Goal: Information Seeking & Learning: Check status

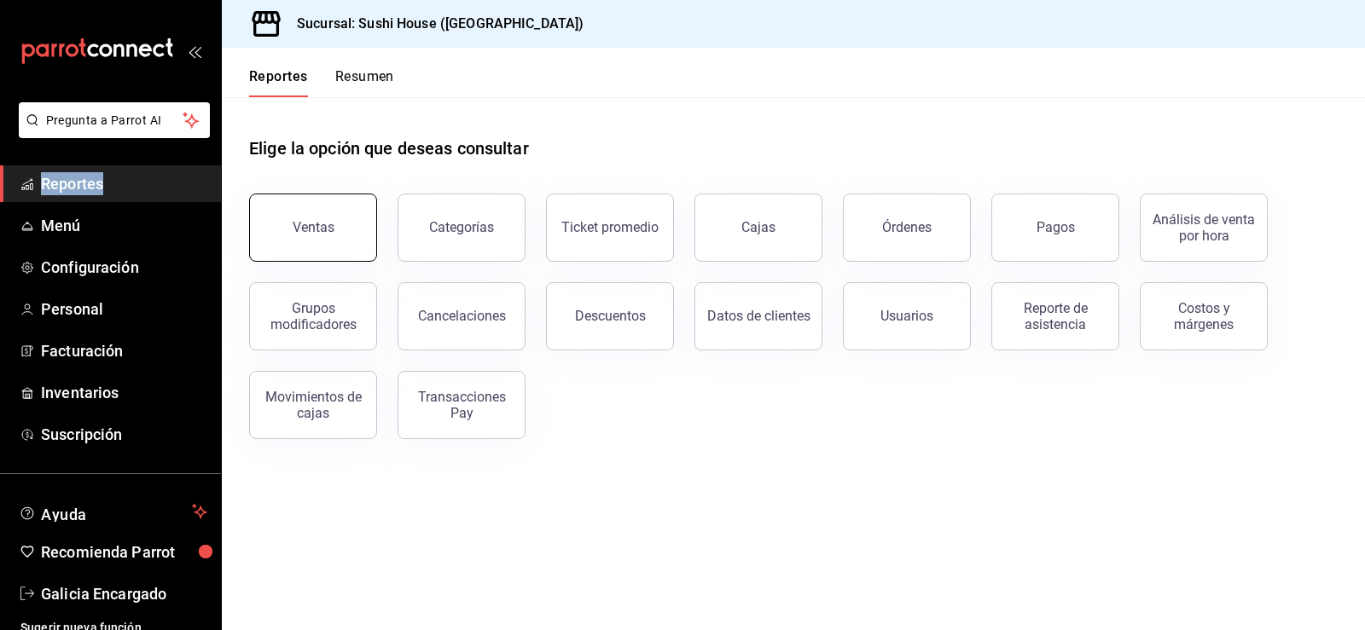
drag, startPoint x: 1128, startPoint y: 167, endPoint x: 324, endPoint y: 234, distance: 806.4
click at [324, 234] on div "Ventas" at bounding box center [314, 227] width 42 height 16
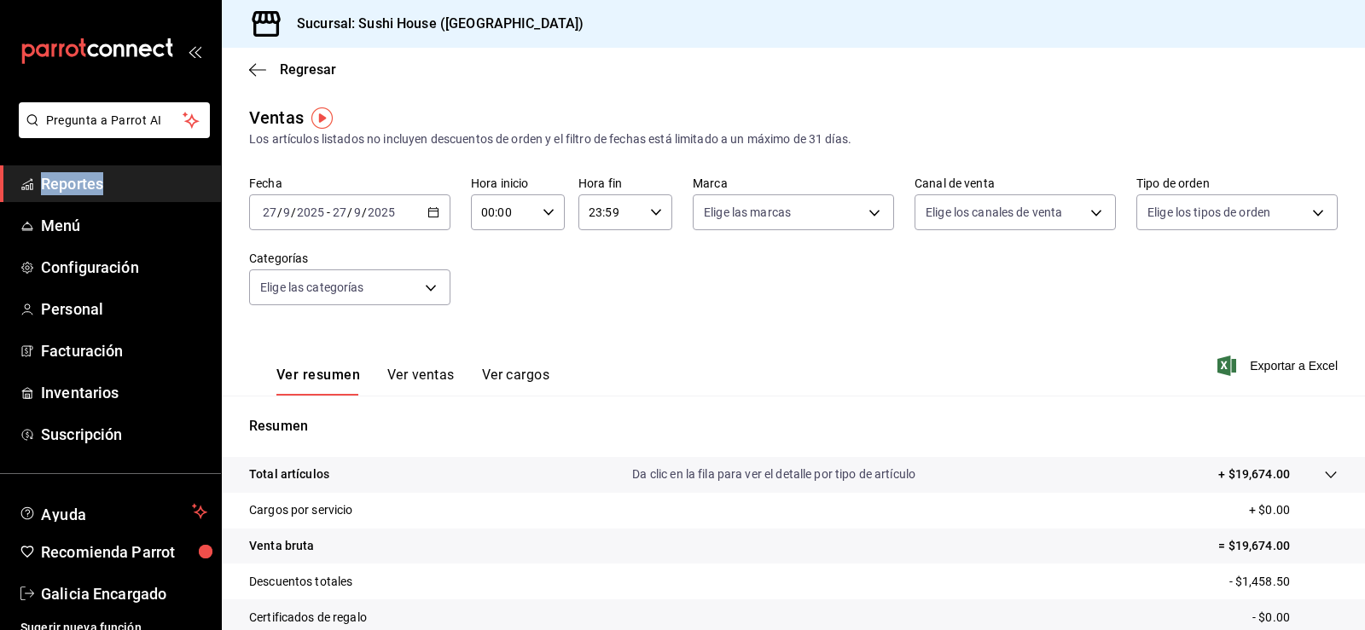
click at [84, 166] on link "Reportes" at bounding box center [110, 184] width 221 height 37
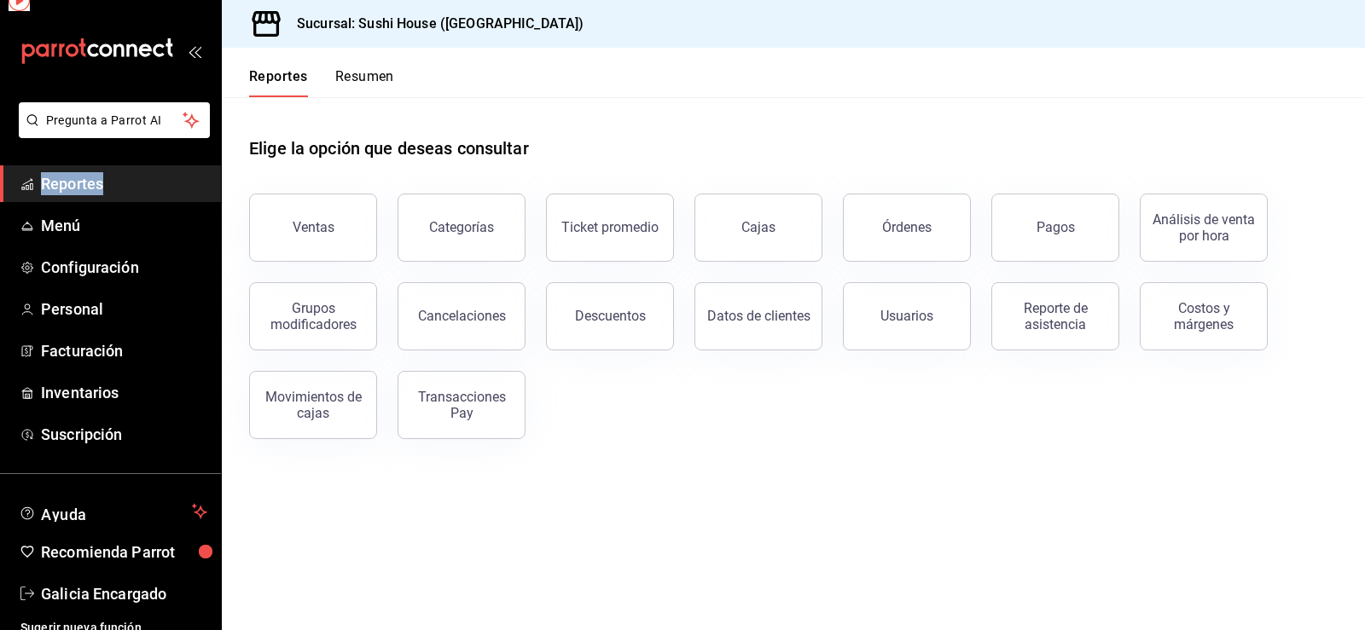
click at [80, 190] on span "Reportes" at bounding box center [124, 183] width 166 height 23
click at [322, 398] on div "Movimientos de cajas" at bounding box center [313, 405] width 106 height 32
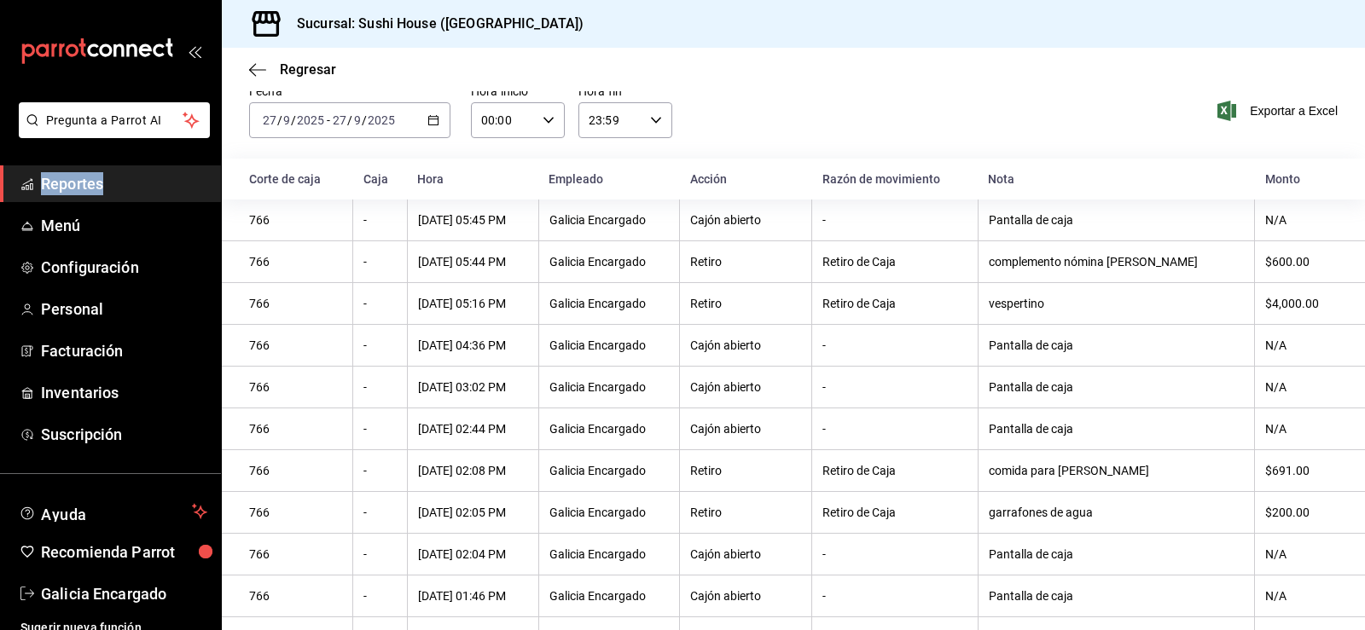
scroll to position [156, 0]
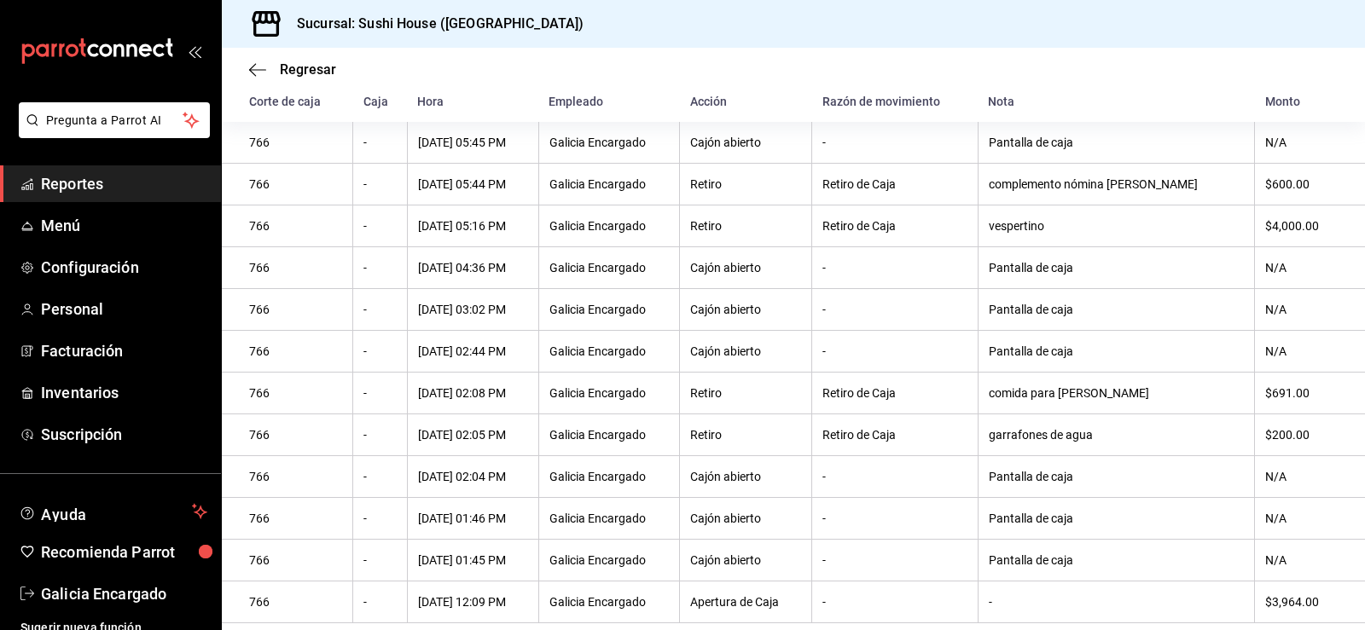
click at [130, 205] on ul "Reportes Menú Configuración Personal Facturación Inventarios Suscripción" at bounding box center [110, 310] width 221 height 288
click at [119, 196] on link "Reportes" at bounding box center [110, 184] width 221 height 37
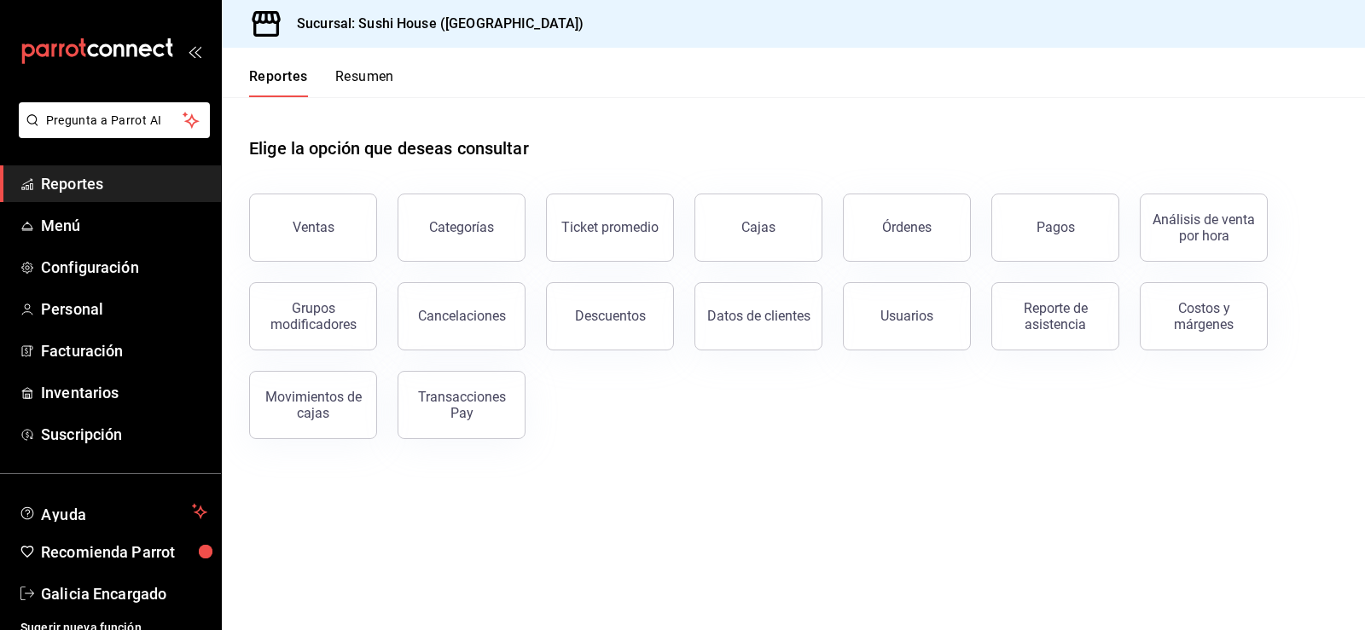
click at [353, 85] on button "Resumen" at bounding box center [364, 82] width 59 height 29
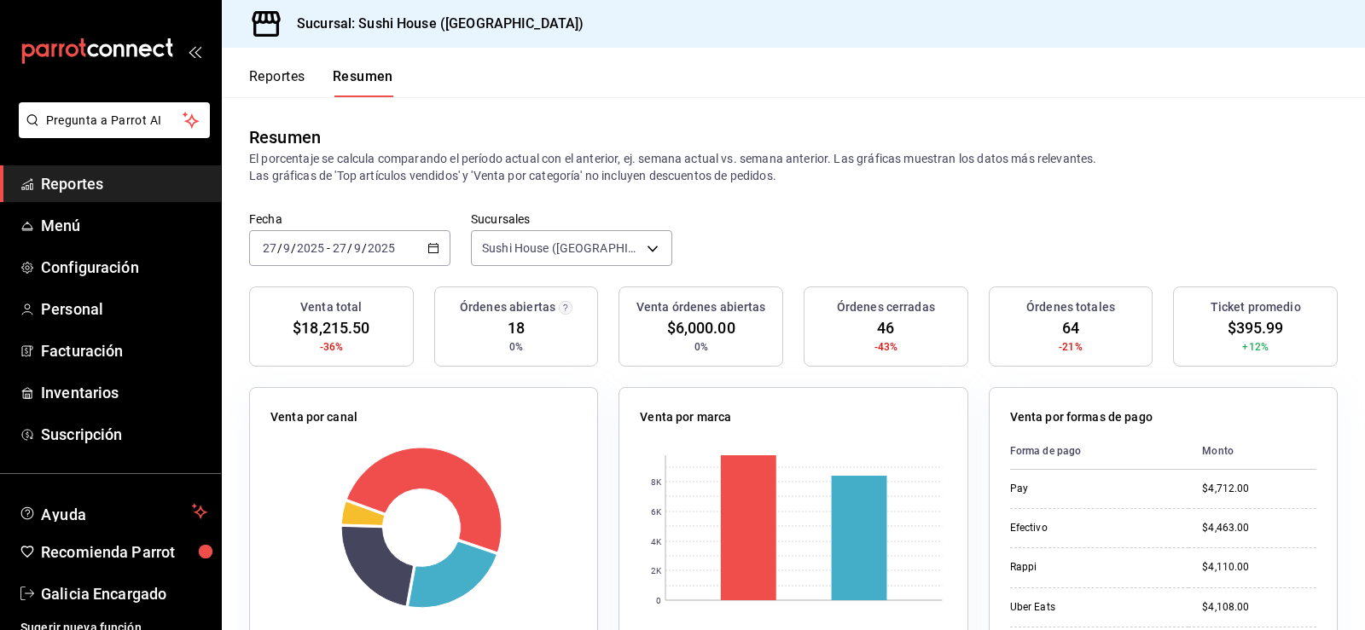
click at [109, 185] on span "Reportes" at bounding box center [124, 183] width 166 height 23
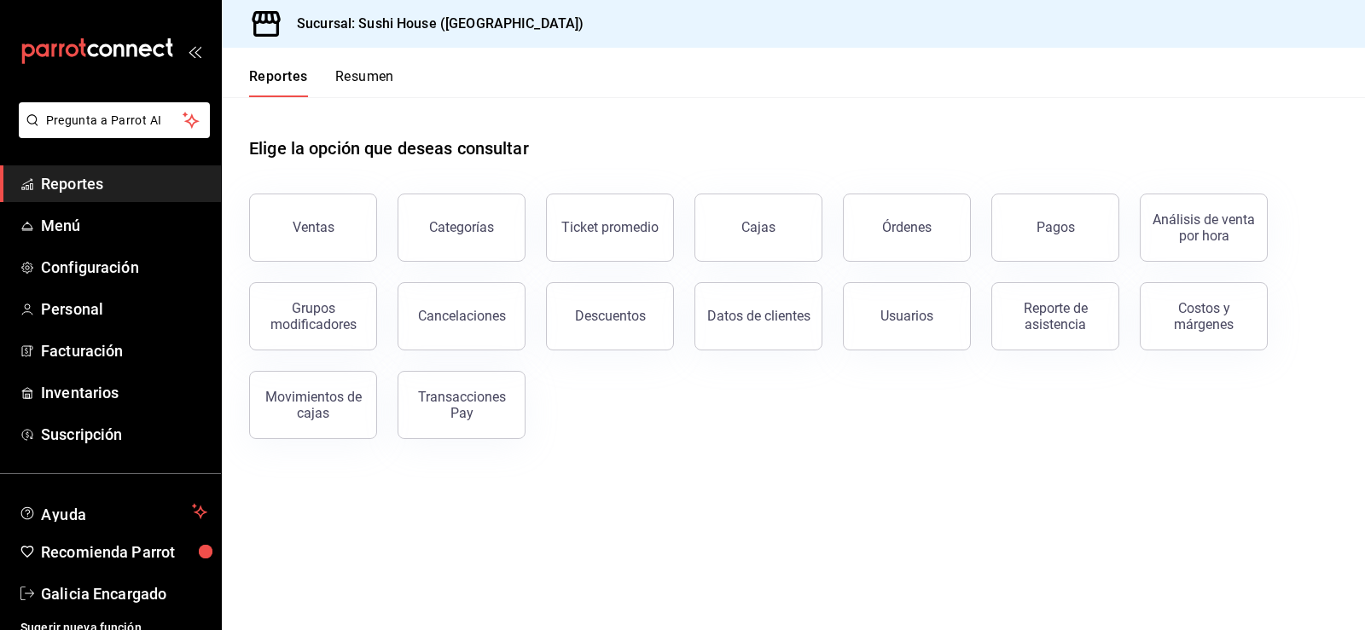
click at [107, 193] on span "Reportes" at bounding box center [124, 183] width 166 height 23
click at [361, 72] on button "Resumen" at bounding box center [364, 82] width 59 height 29
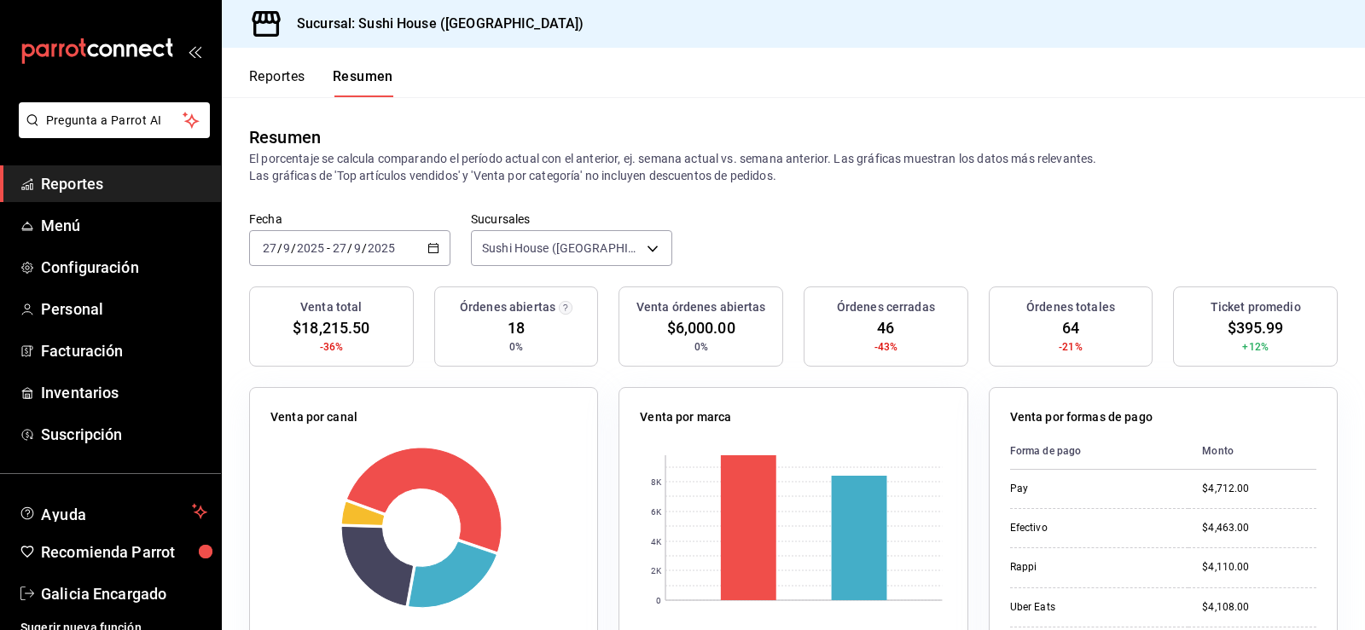
click at [127, 171] on link "Reportes" at bounding box center [110, 184] width 221 height 37
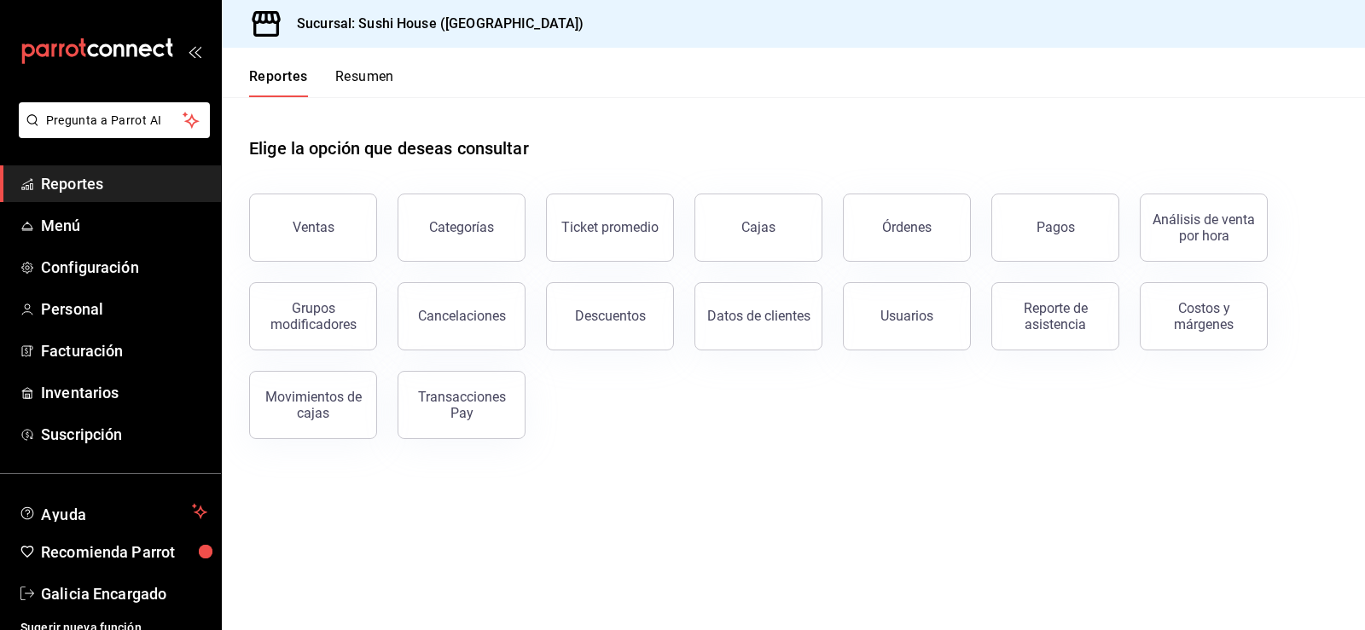
click at [131, 174] on span "Reportes" at bounding box center [124, 183] width 166 height 23
click at [287, 210] on button "Ventas" at bounding box center [313, 228] width 128 height 68
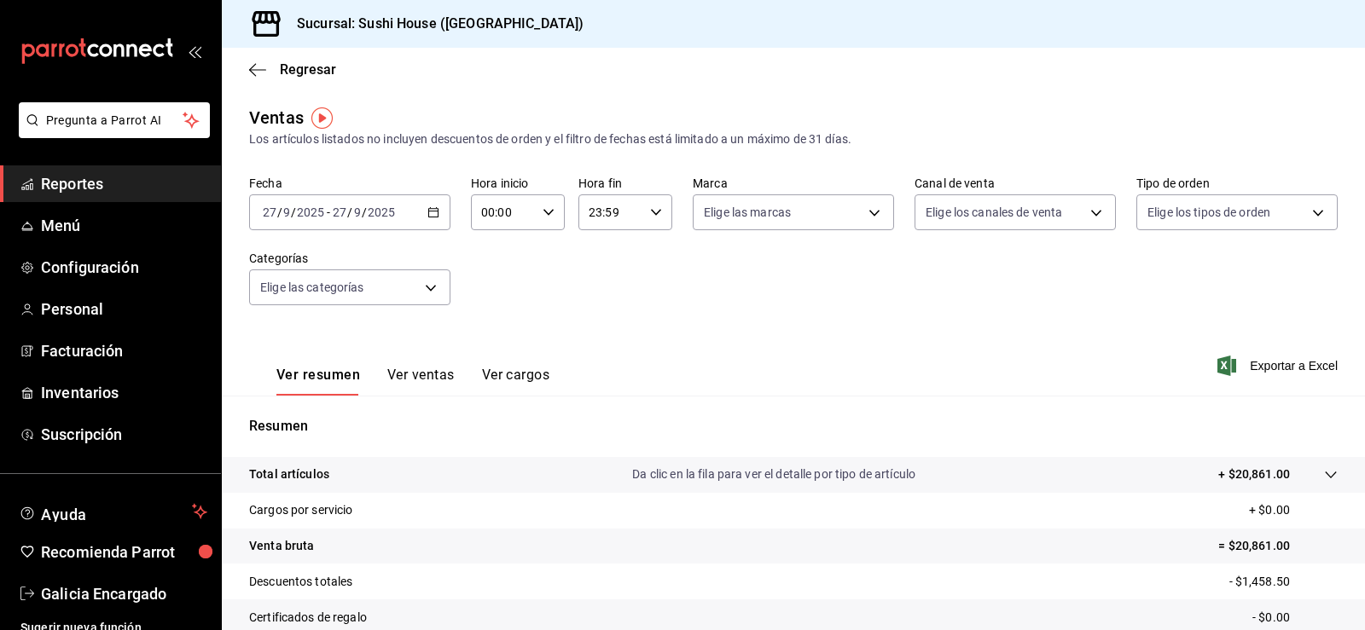
click at [86, 183] on span "Reportes" at bounding box center [124, 183] width 166 height 23
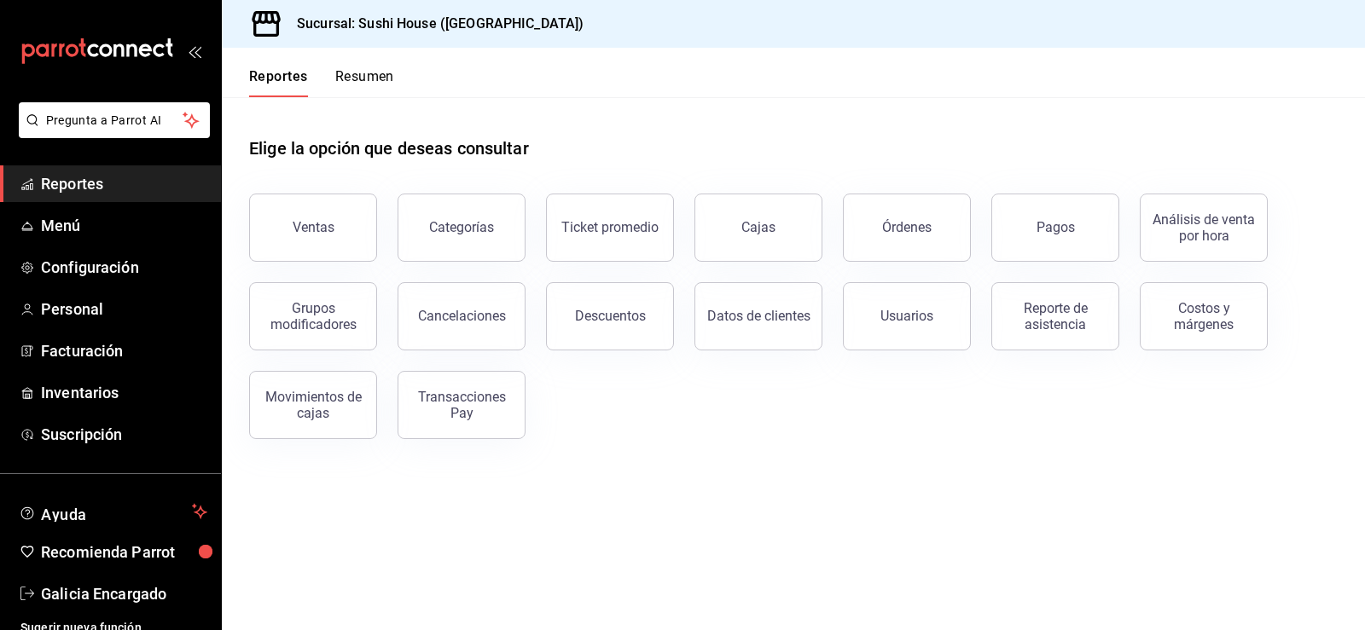
click at [386, 78] on button "Resumen" at bounding box center [364, 82] width 59 height 29
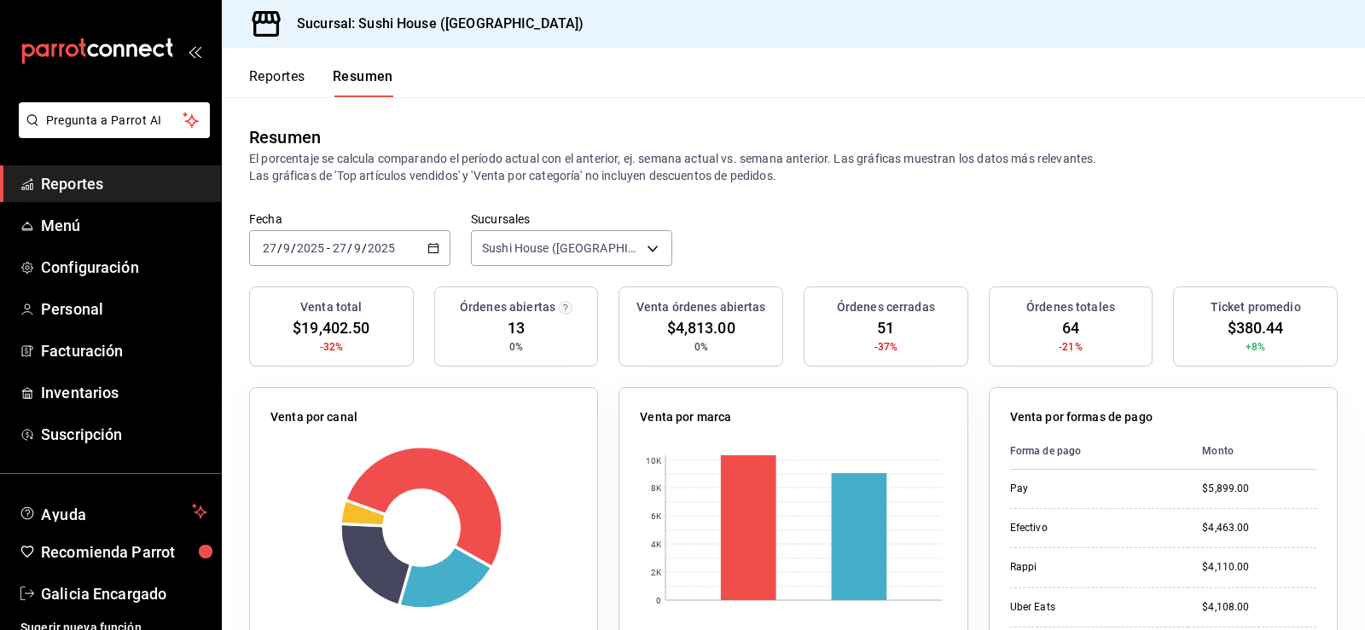
click at [55, 183] on span "Reportes" at bounding box center [124, 183] width 166 height 23
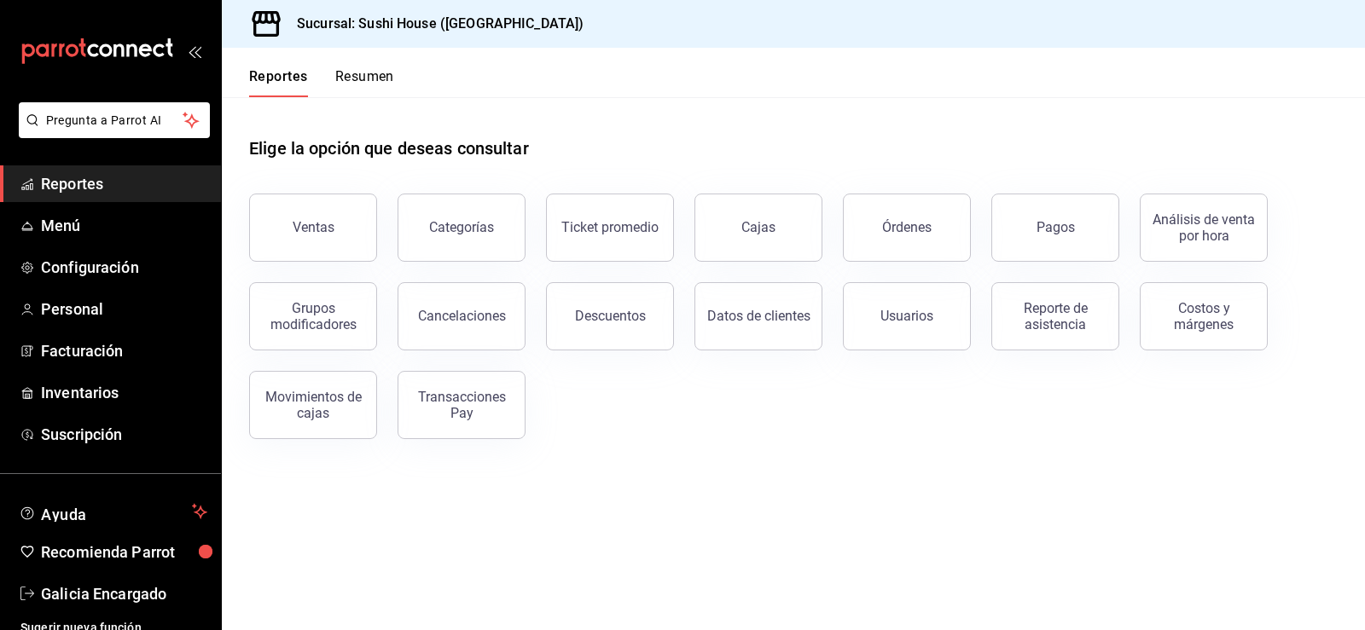
click at [369, 84] on button "Resumen" at bounding box center [364, 82] width 59 height 29
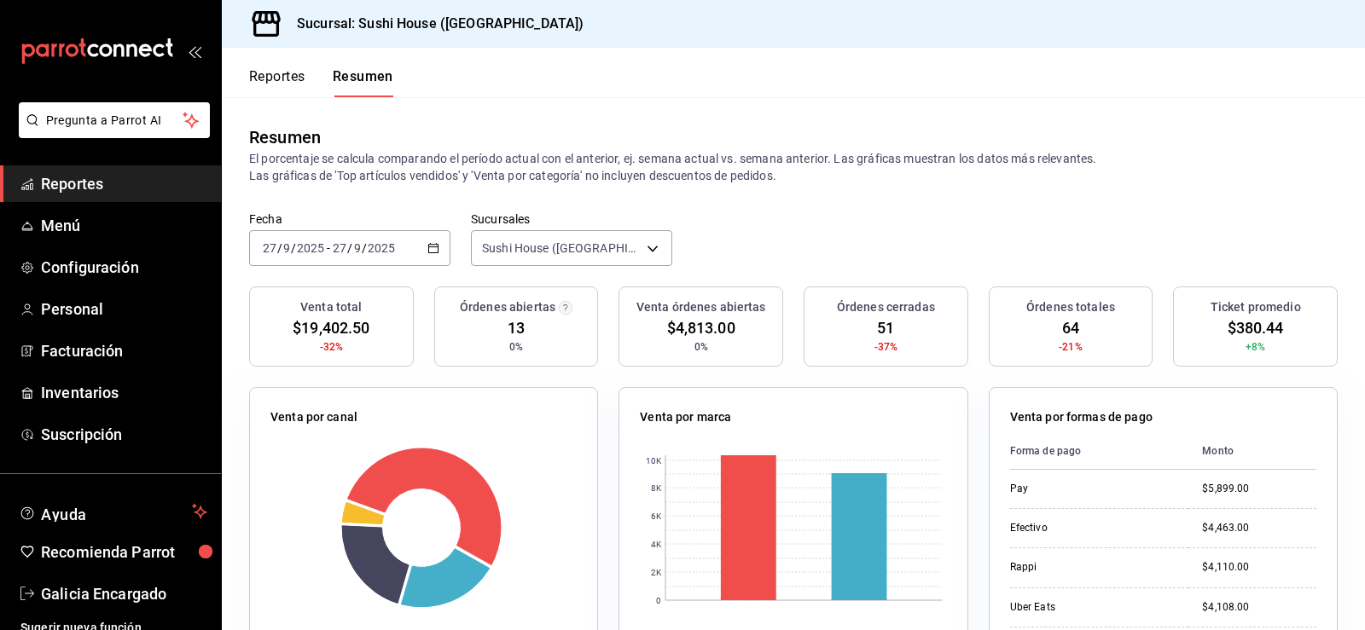
click at [90, 189] on span "Reportes" at bounding box center [124, 183] width 166 height 23
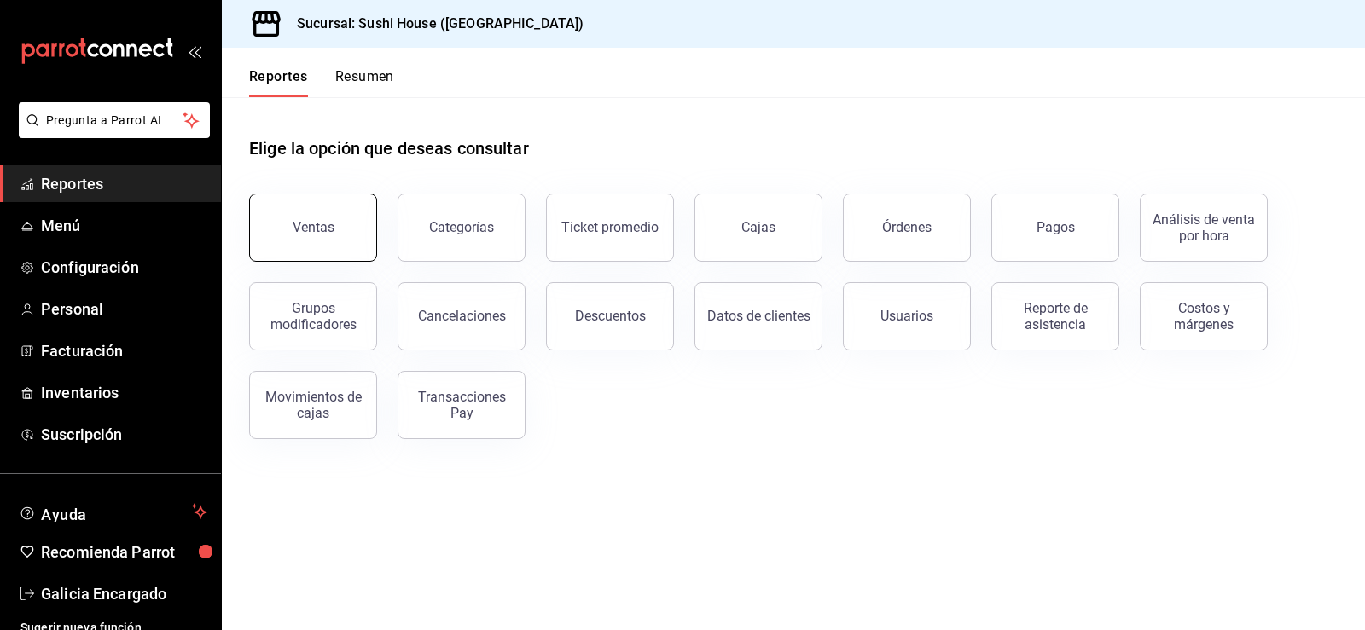
click at [275, 219] on button "Ventas" at bounding box center [313, 228] width 128 height 68
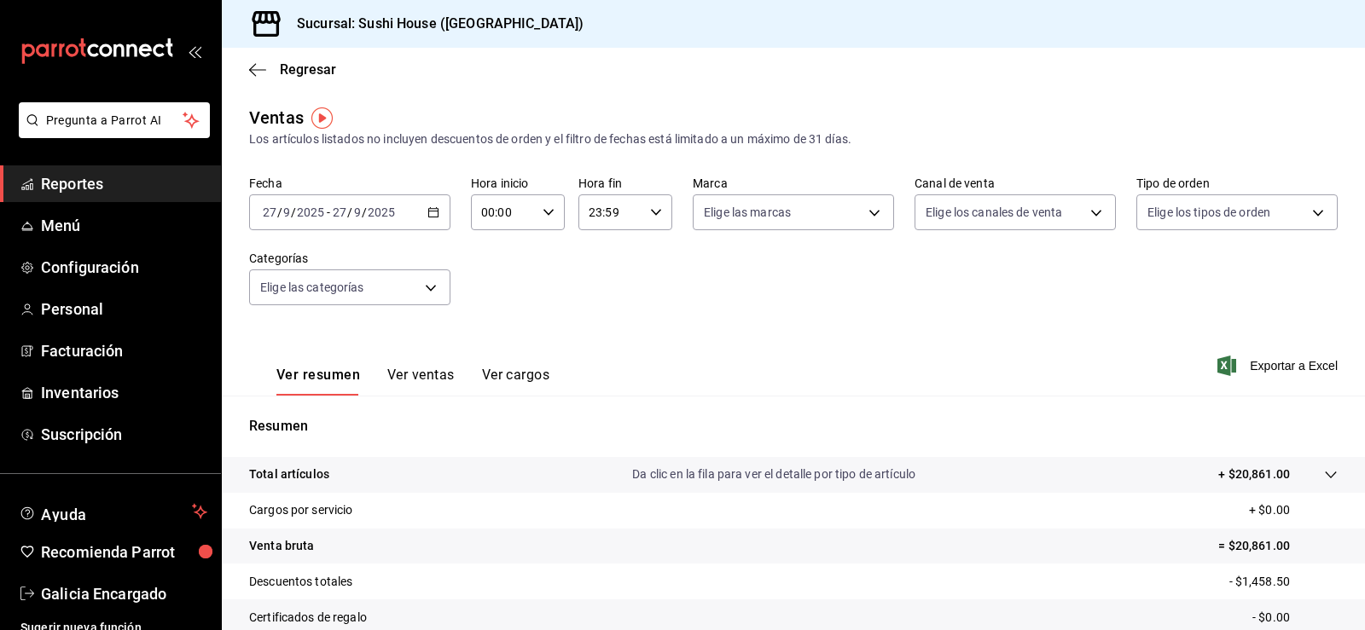
click at [84, 186] on span "Reportes" at bounding box center [124, 183] width 166 height 23
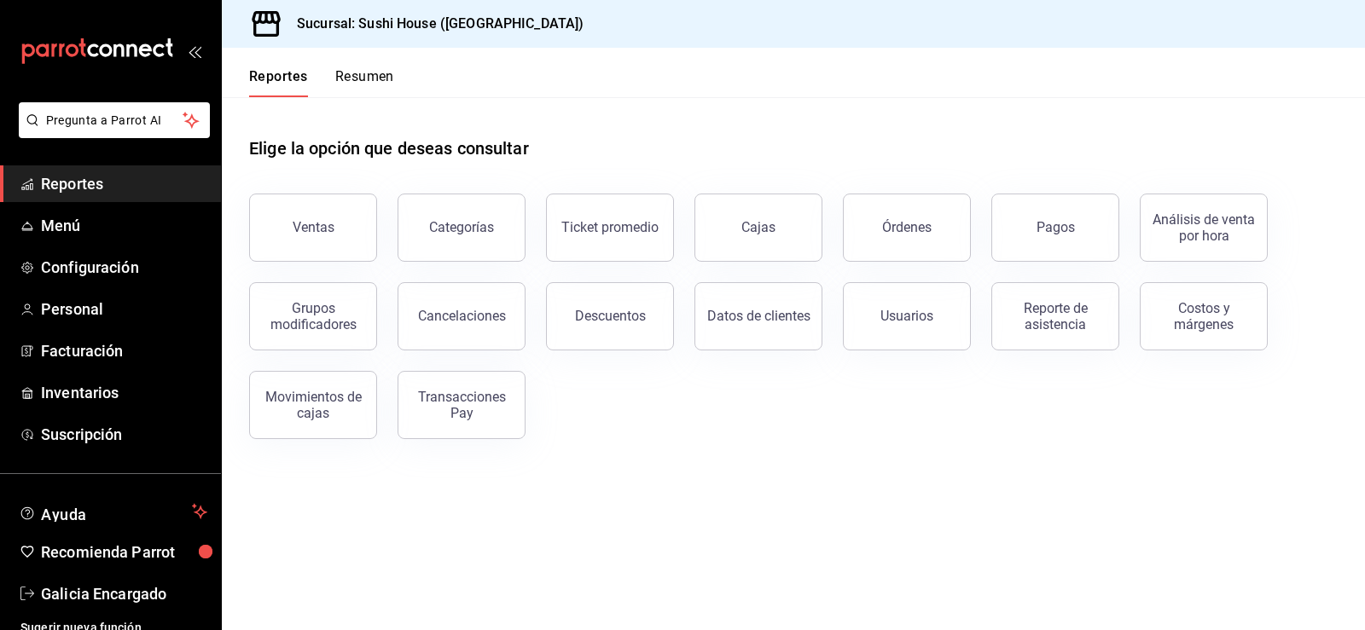
click at [359, 81] on button "Resumen" at bounding box center [364, 82] width 59 height 29
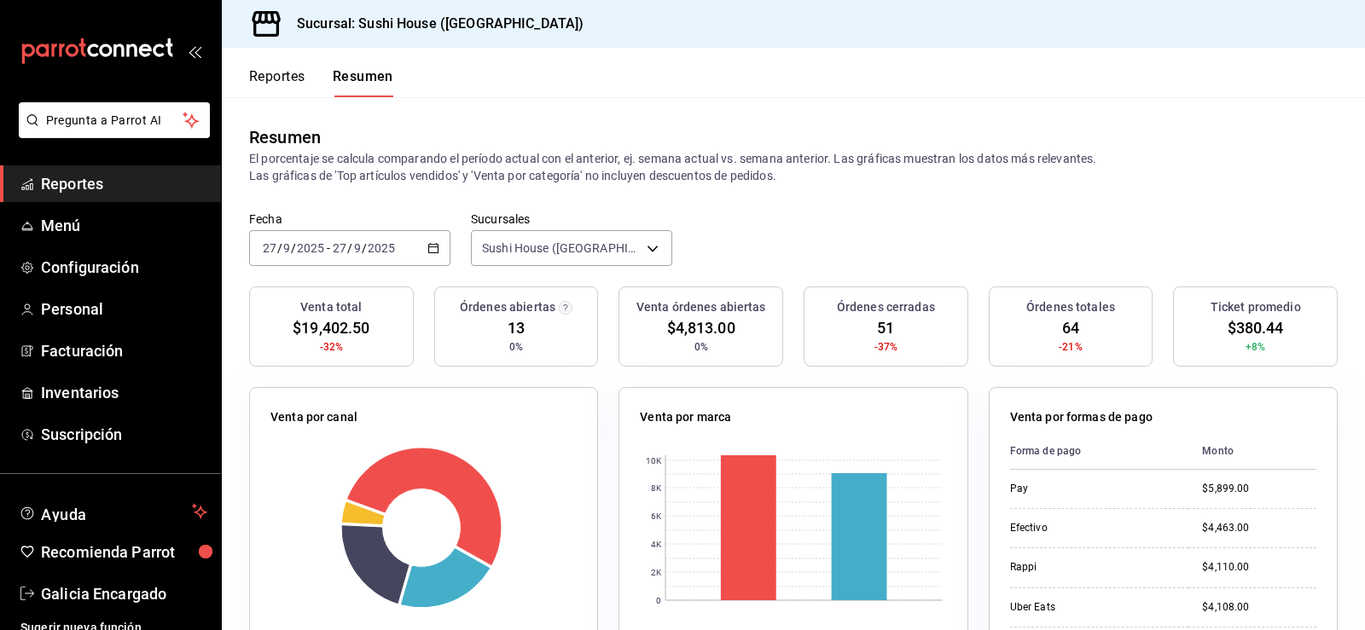
click at [55, 194] on span "Reportes" at bounding box center [124, 183] width 166 height 23
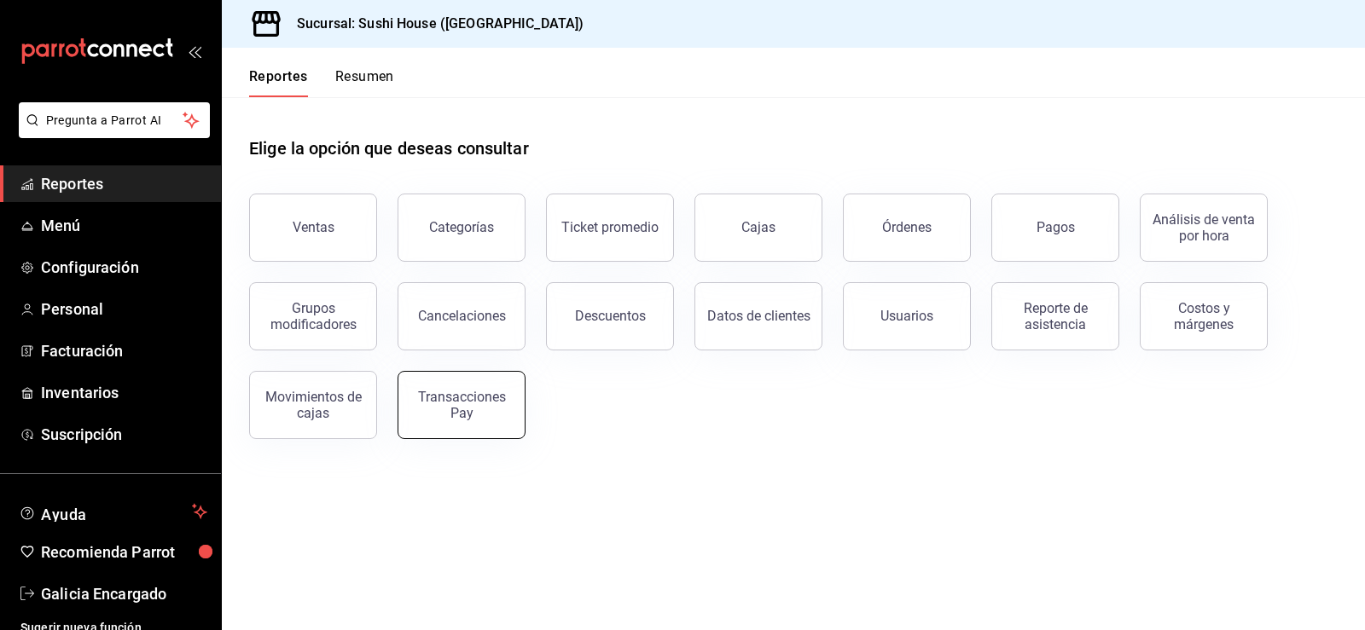
click at [445, 398] on div "Transacciones Pay" at bounding box center [462, 405] width 106 height 32
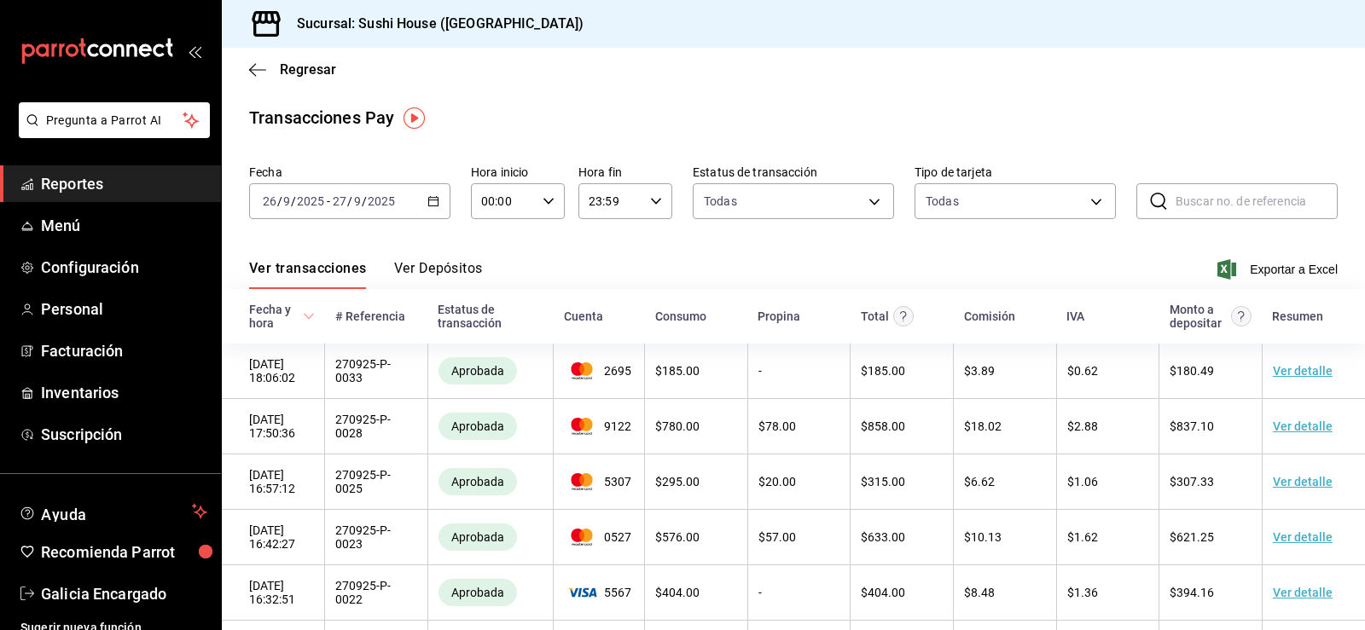
click at [428, 209] on div "[DATE] [DATE] - [DATE] [DATE]" at bounding box center [349, 201] width 201 height 36
click at [387, 211] on div "[DATE] [DATE] - [DATE] [DATE]" at bounding box center [349, 201] width 201 height 36
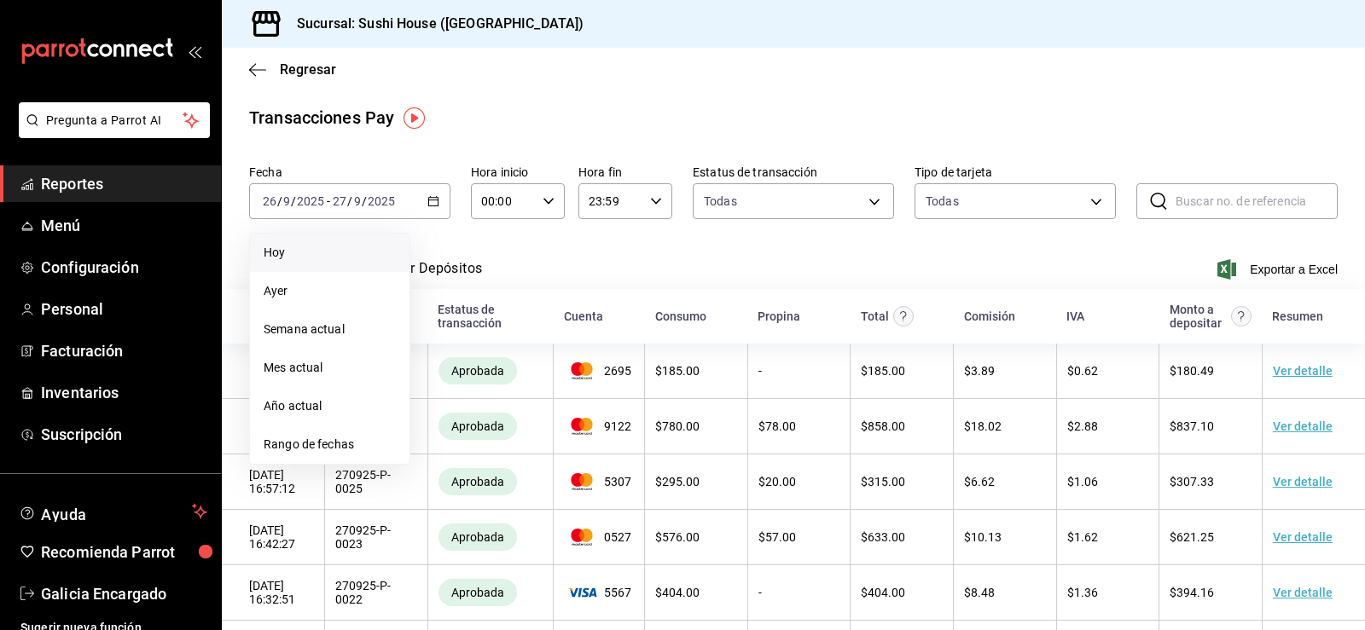
click at [293, 261] on span "Hoy" at bounding box center [330, 253] width 132 height 18
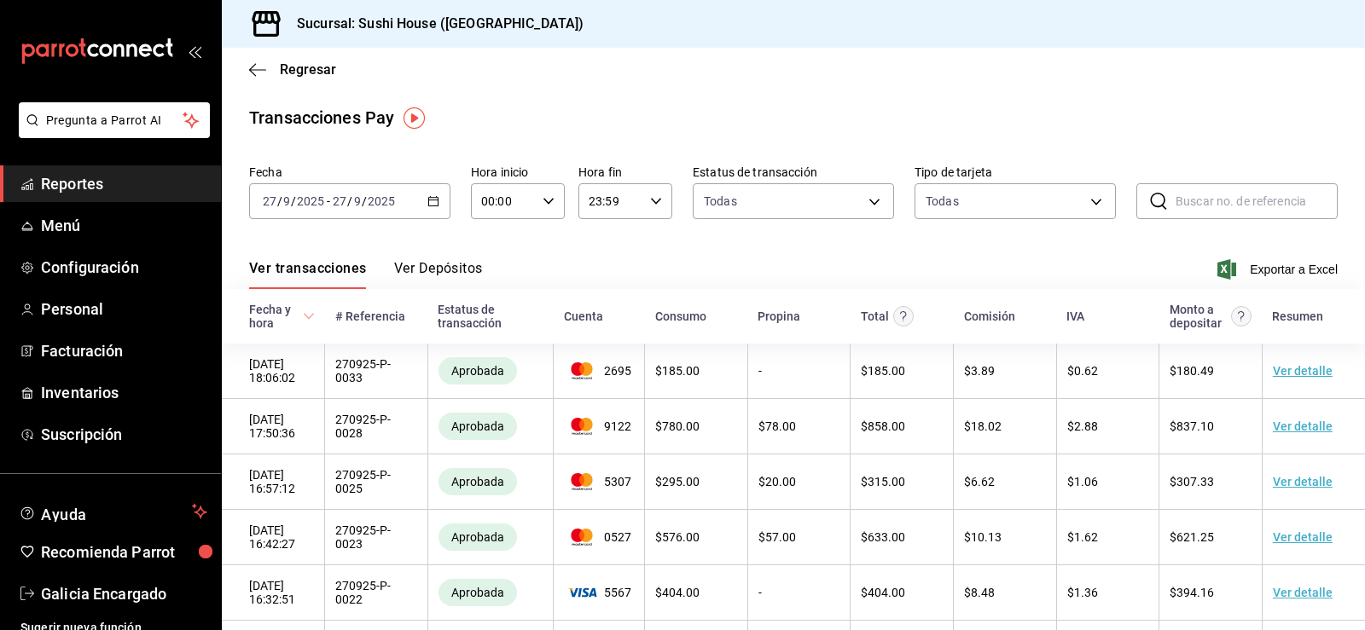
click at [428, 204] on icon "button" at bounding box center [433, 201] width 12 height 12
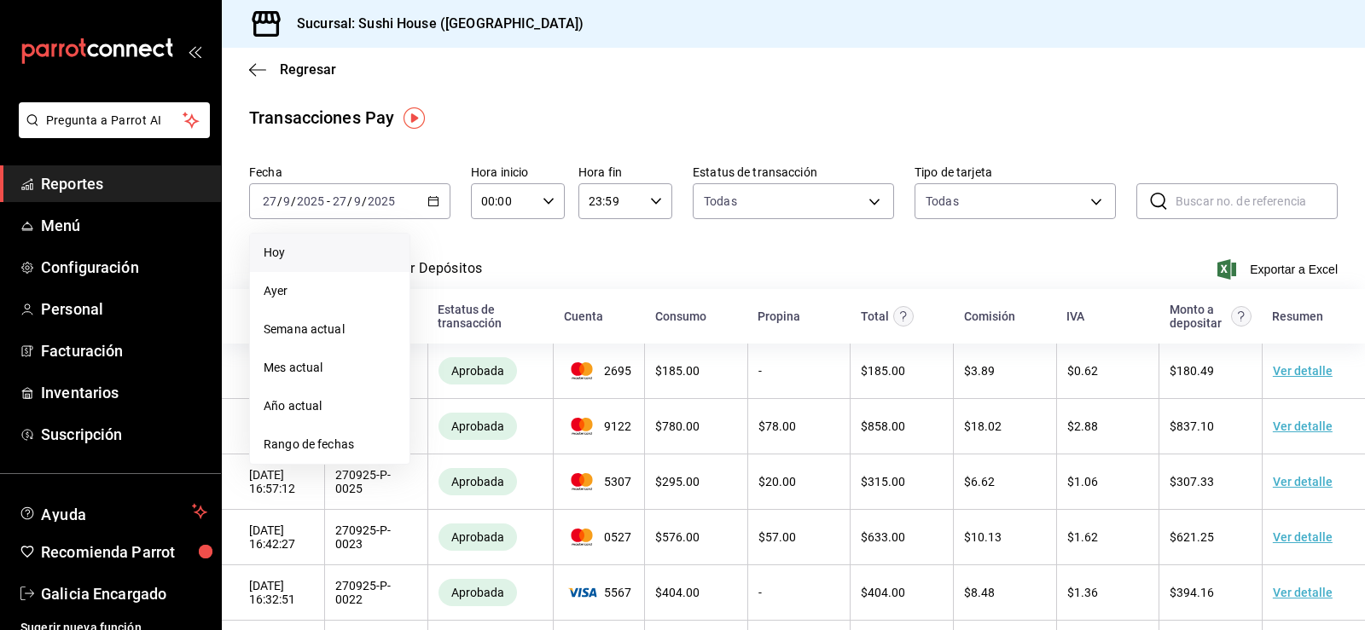
click at [301, 246] on span "Hoy" at bounding box center [330, 253] width 132 height 18
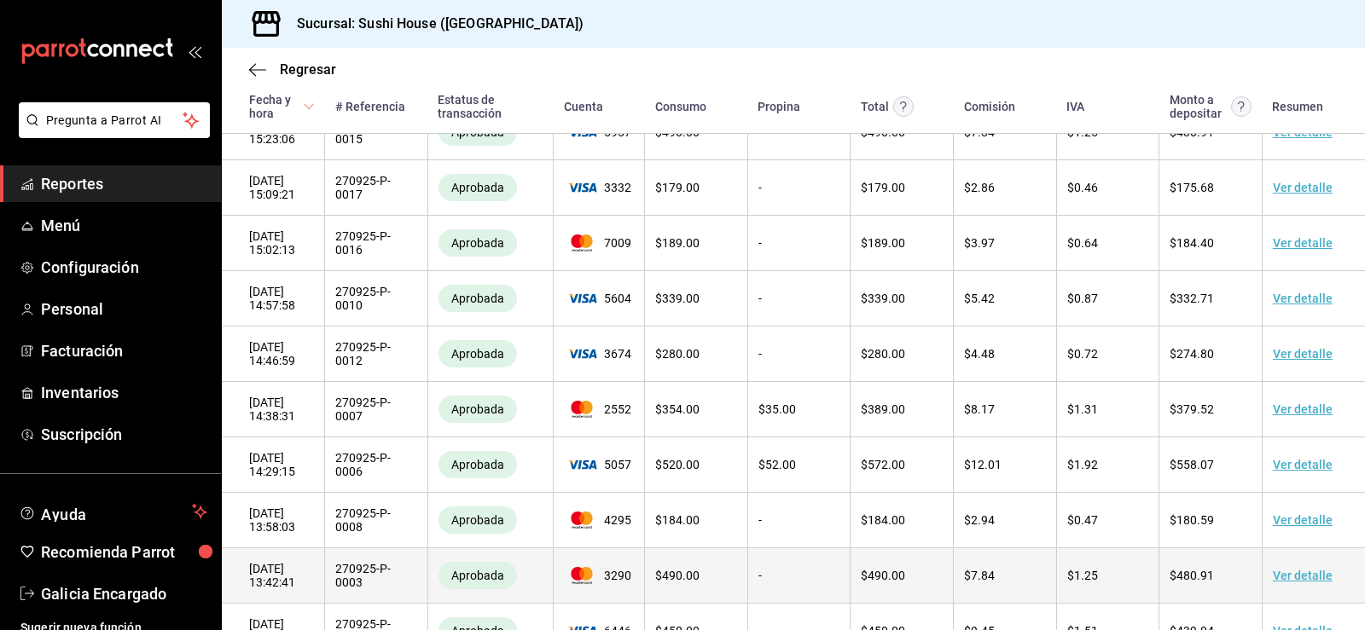
scroll to position [688, 0]
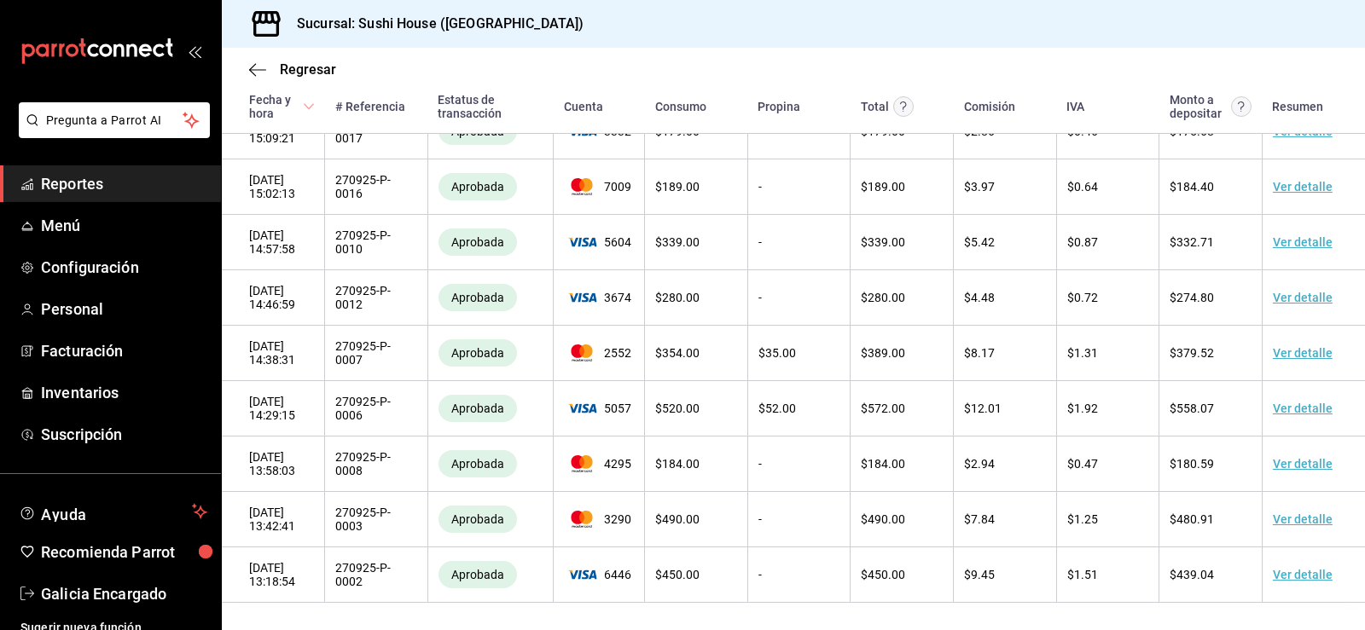
click at [108, 176] on span "Reportes" at bounding box center [124, 183] width 166 height 23
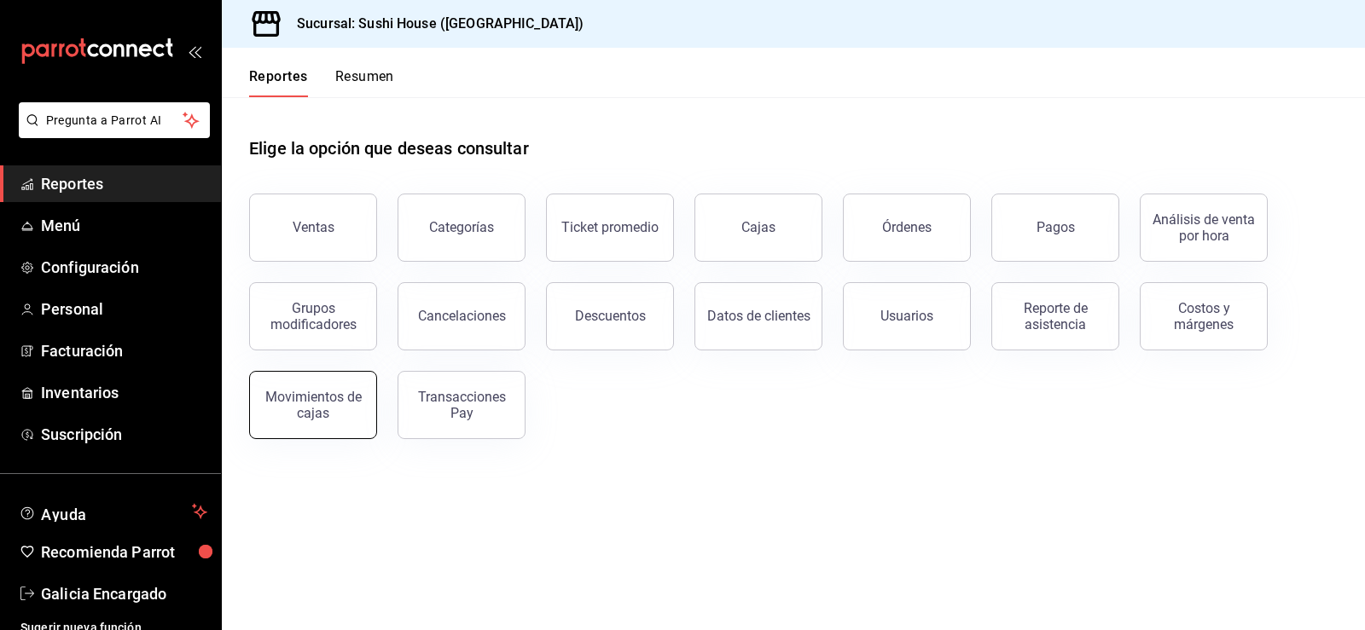
click at [310, 403] on div "Movimientos de cajas" at bounding box center [313, 405] width 106 height 32
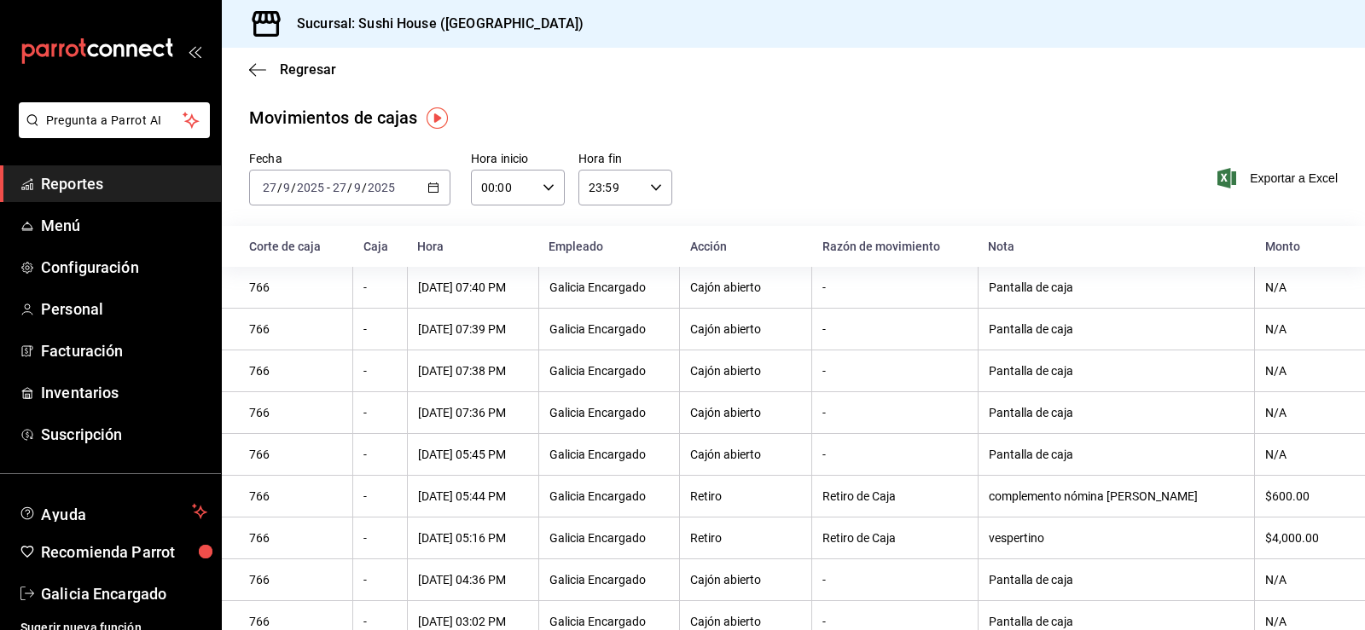
click at [435, 187] on \(Stroke\) "button" at bounding box center [433, 186] width 9 height 1
click at [286, 234] on span "Hoy" at bounding box center [330, 239] width 132 height 18
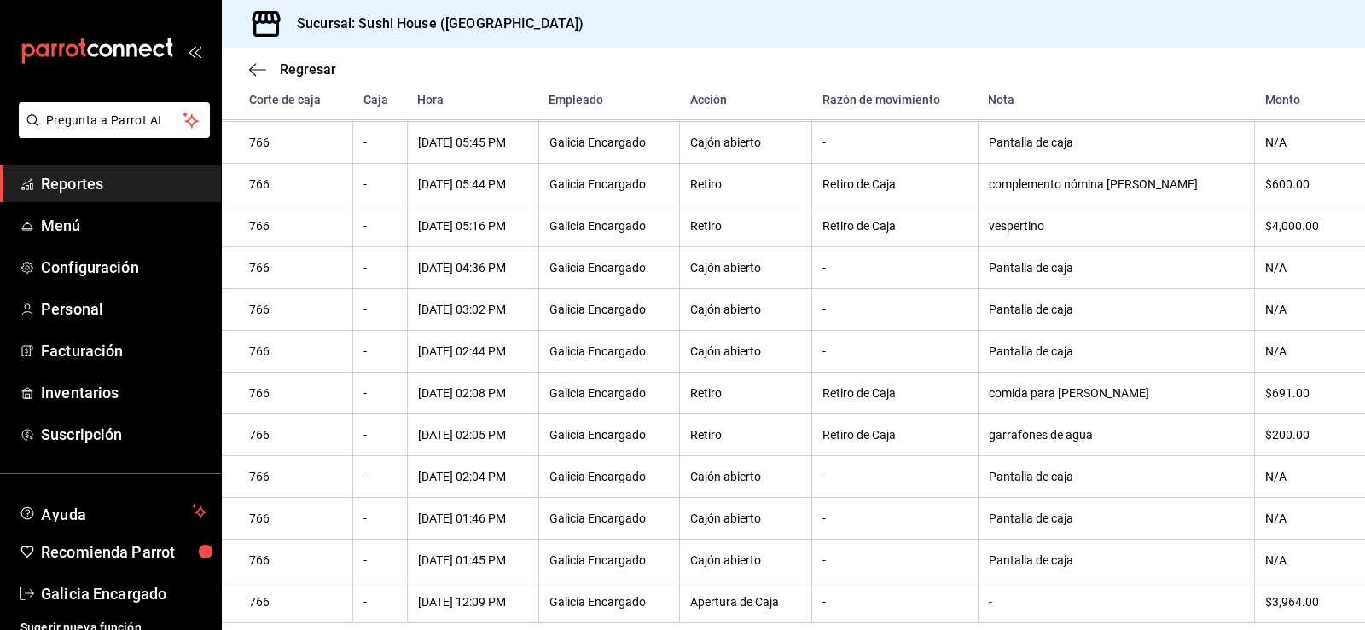
scroll to position [358, 0]
click at [147, 195] on link "Reportes" at bounding box center [110, 184] width 221 height 37
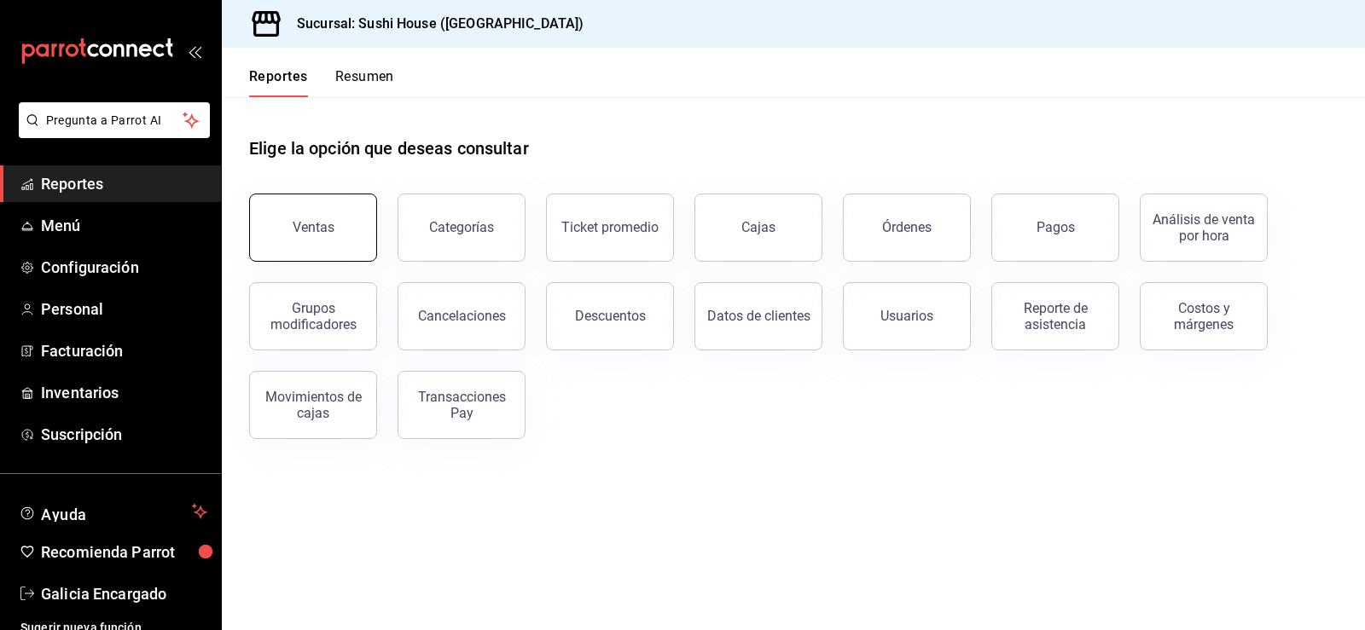
click at [293, 238] on button "Ventas" at bounding box center [313, 228] width 128 height 68
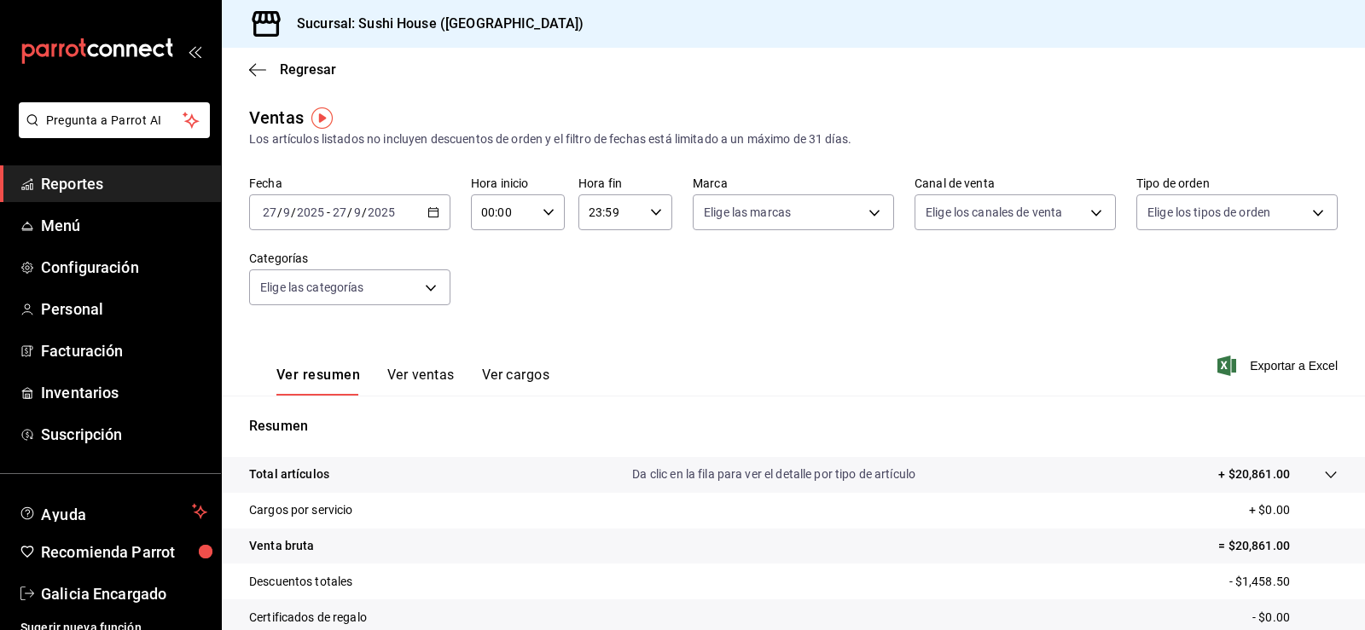
click at [106, 184] on span "Reportes" at bounding box center [124, 183] width 166 height 23
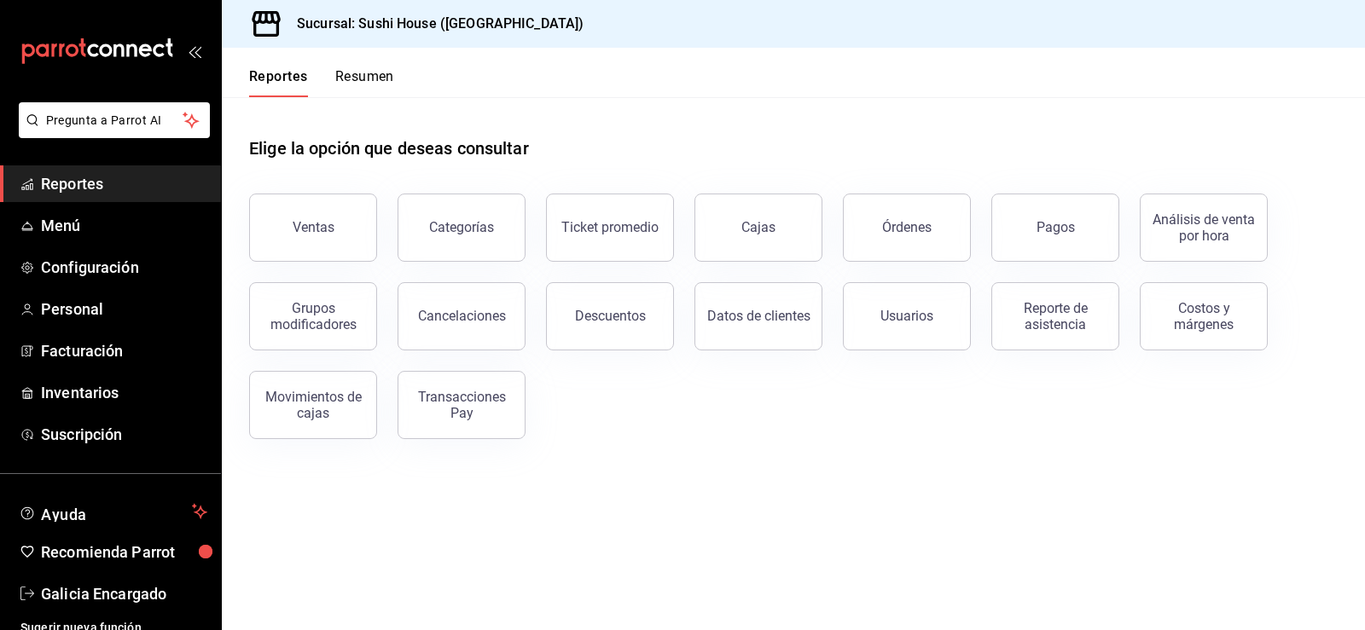
click at [341, 52] on div "Reportes Resumen" at bounding box center [308, 72] width 172 height 49
click at [353, 81] on button "Resumen" at bounding box center [364, 82] width 59 height 29
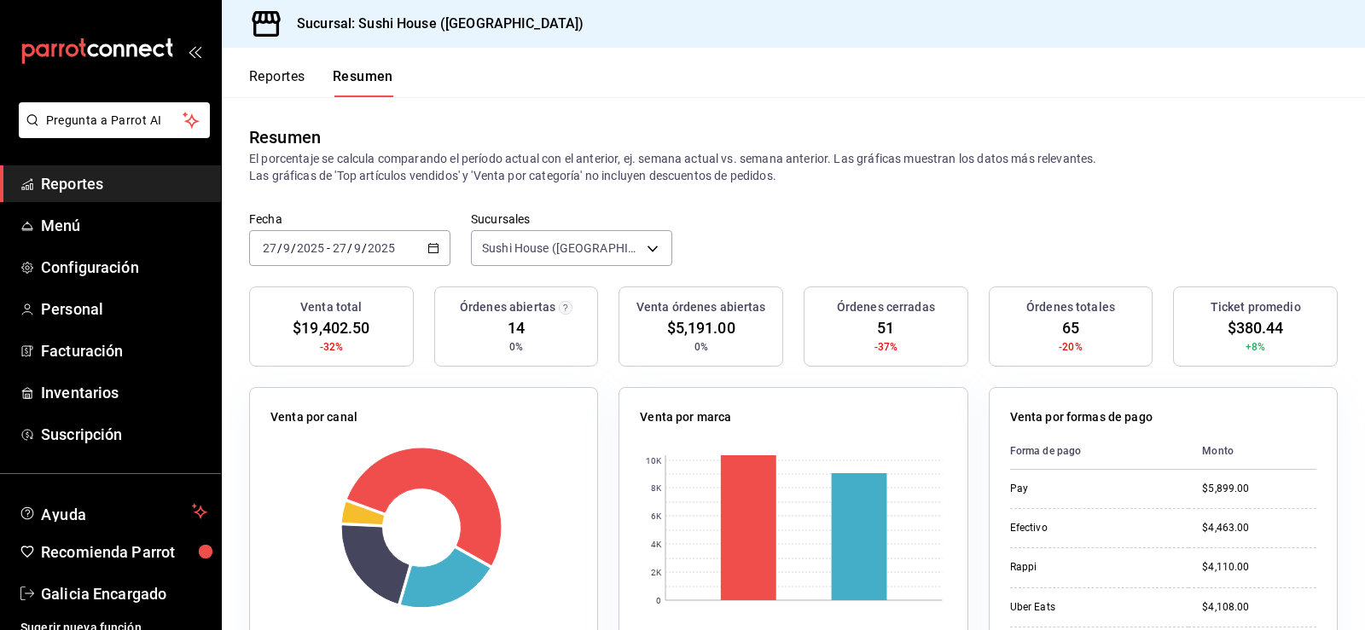
click at [93, 195] on span "Reportes" at bounding box center [124, 183] width 166 height 23
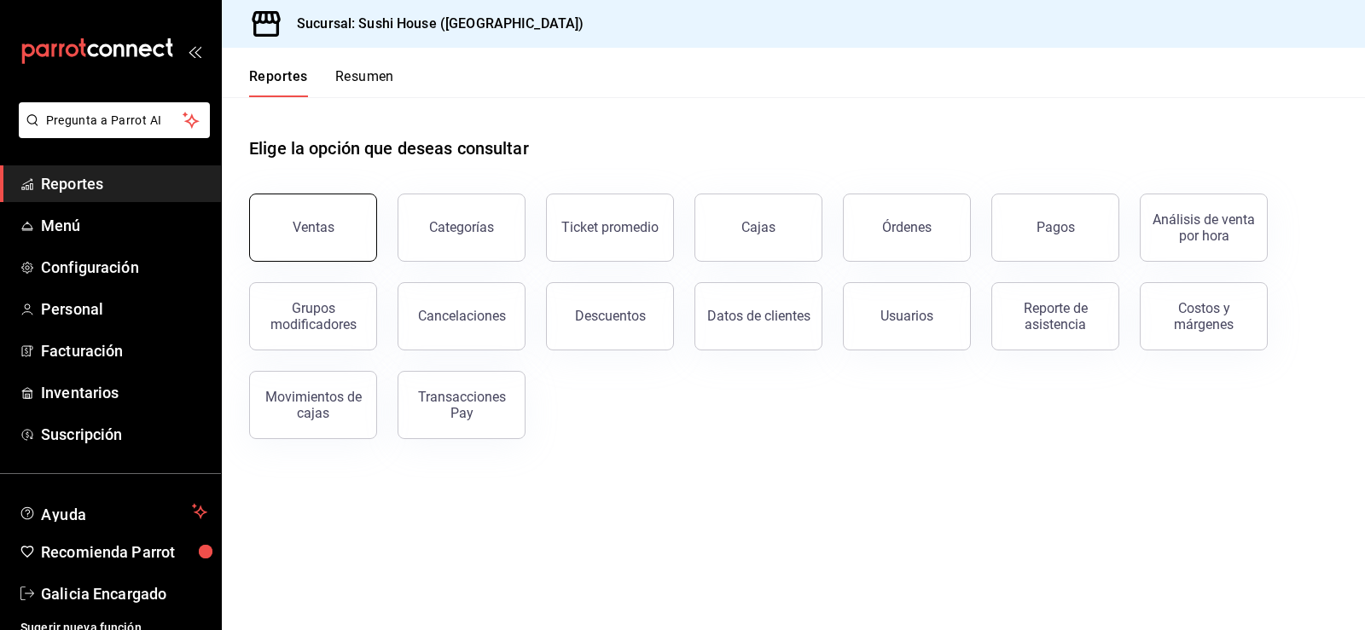
click at [311, 239] on button "Ventas" at bounding box center [313, 228] width 128 height 68
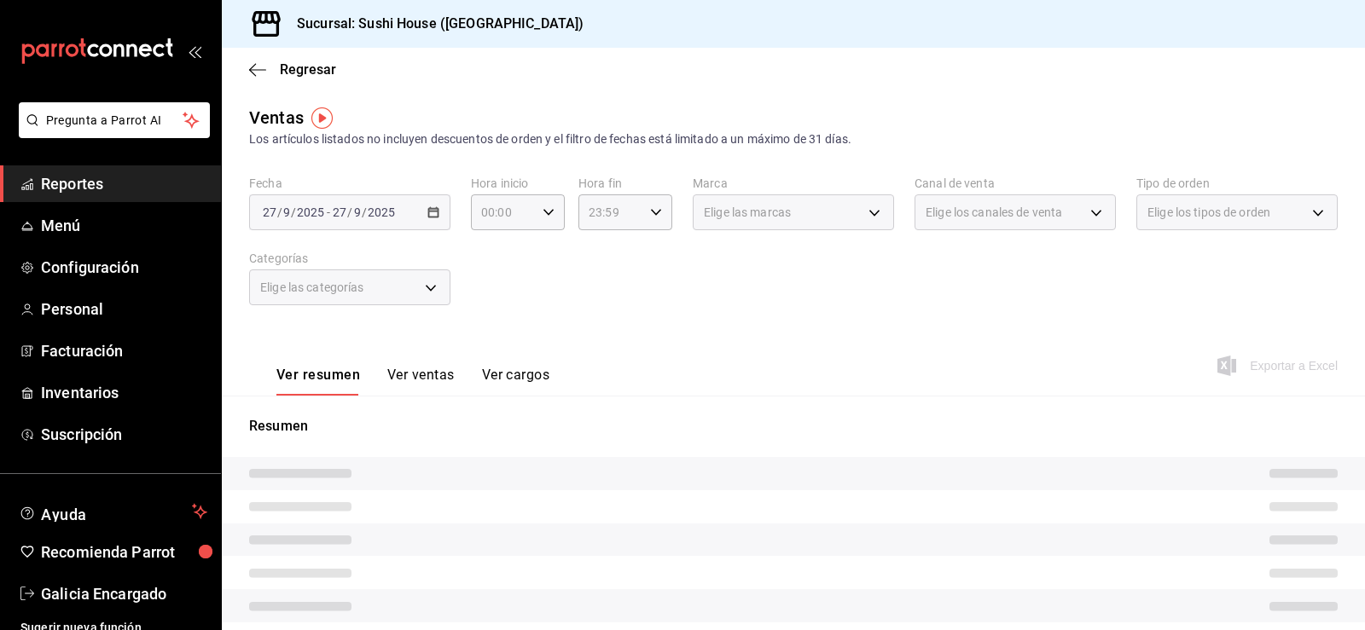
click at [1234, 213] on body "Pregunta a Parrot AI Reportes Menú Configuración Personal Facturación Inventari…" at bounding box center [682, 315] width 1365 height 630
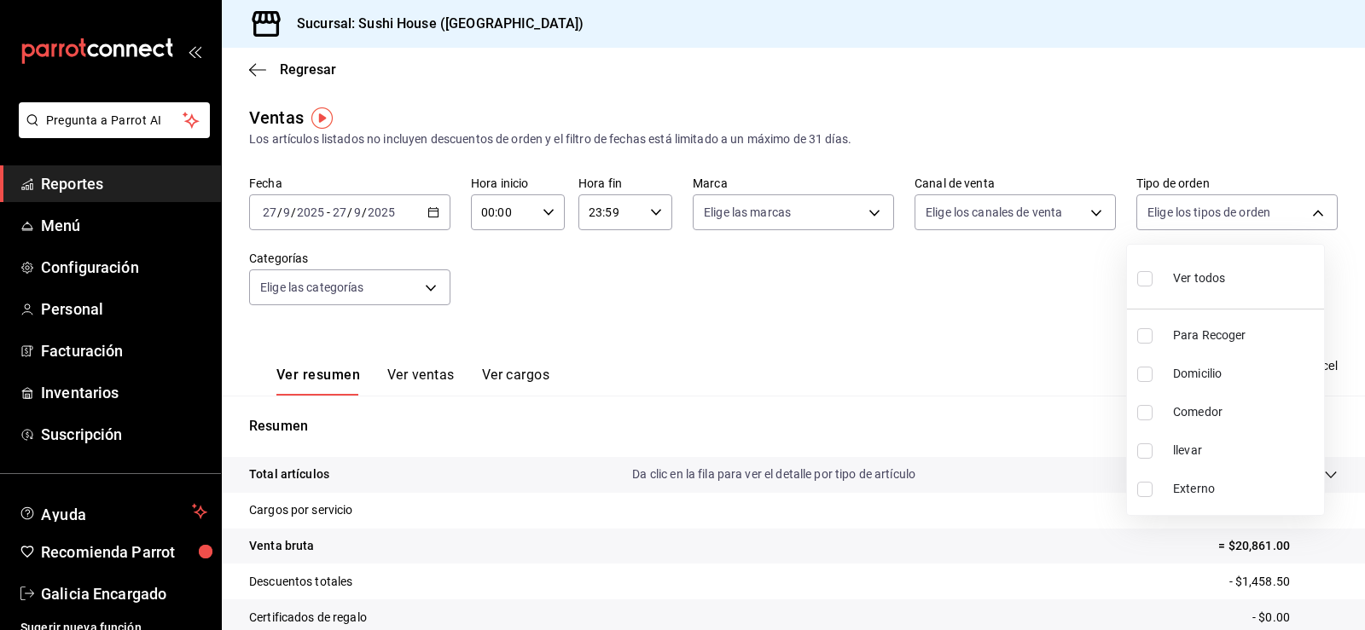
click at [1131, 337] on li "Para Recoger" at bounding box center [1225, 336] width 197 height 38
type input "9d316b26-ed3c-41d9-ac2e-659a84dac7c1"
checkbox input "true"
click at [1146, 376] on input "checkbox" at bounding box center [1144, 374] width 15 height 15
checkbox input "true"
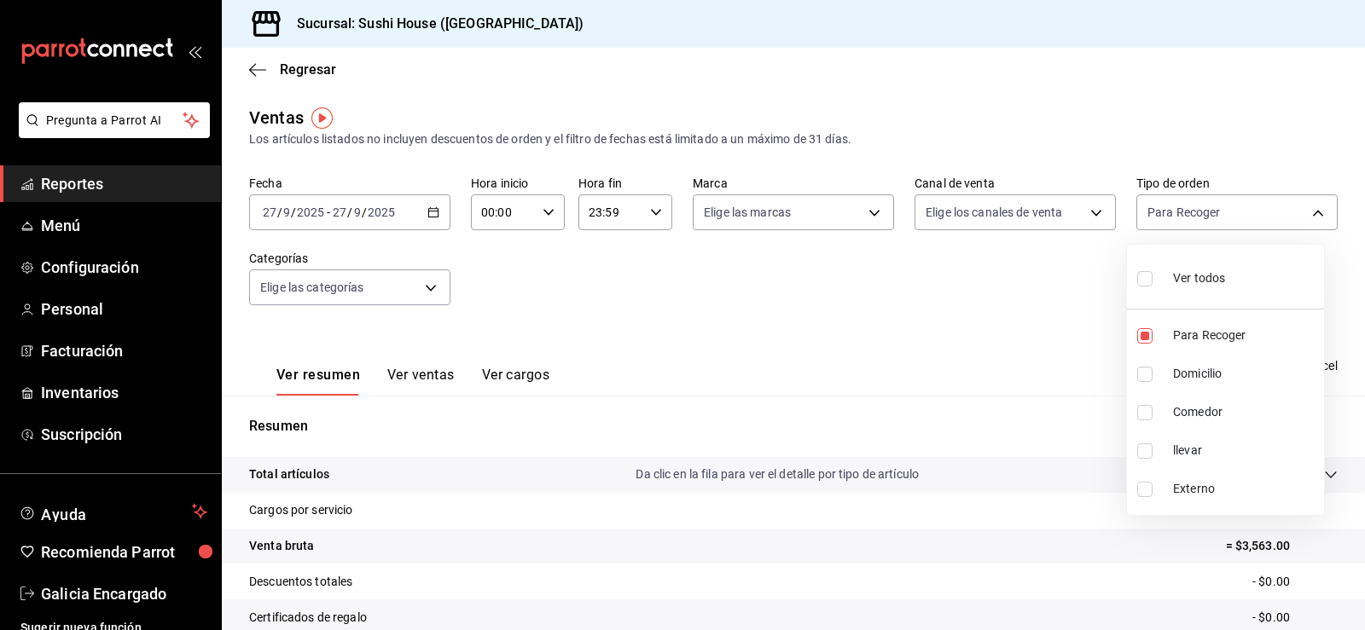
type input "9d316b26-ed3c-41d9-ac2e-659a84dac7c1,c813e250-a487-4472-927d-f84c1c5aa0d0"
click at [1140, 411] on input "checkbox" at bounding box center [1144, 412] width 15 height 15
checkbox input "true"
type input "9d316b26-ed3c-41d9-ac2e-659a84dac7c1,c813e250-a487-4472-927d-f84c1c5aa0d0,53da9…"
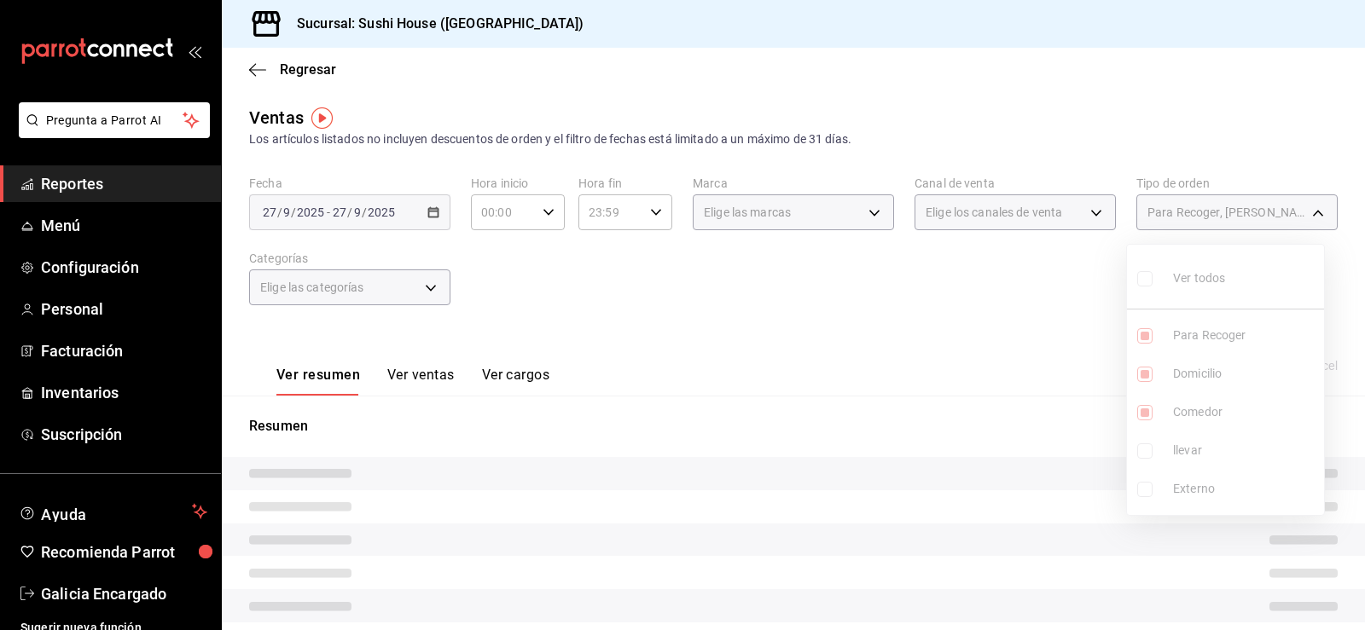
click at [1142, 447] on input "checkbox" at bounding box center [1144, 451] width 15 height 15
checkbox input "true"
type input "9d316b26-ed3c-41d9-ac2e-659a84dac7c1,c813e250-a487-4472-927d-f84c1c5aa0d0,53da9…"
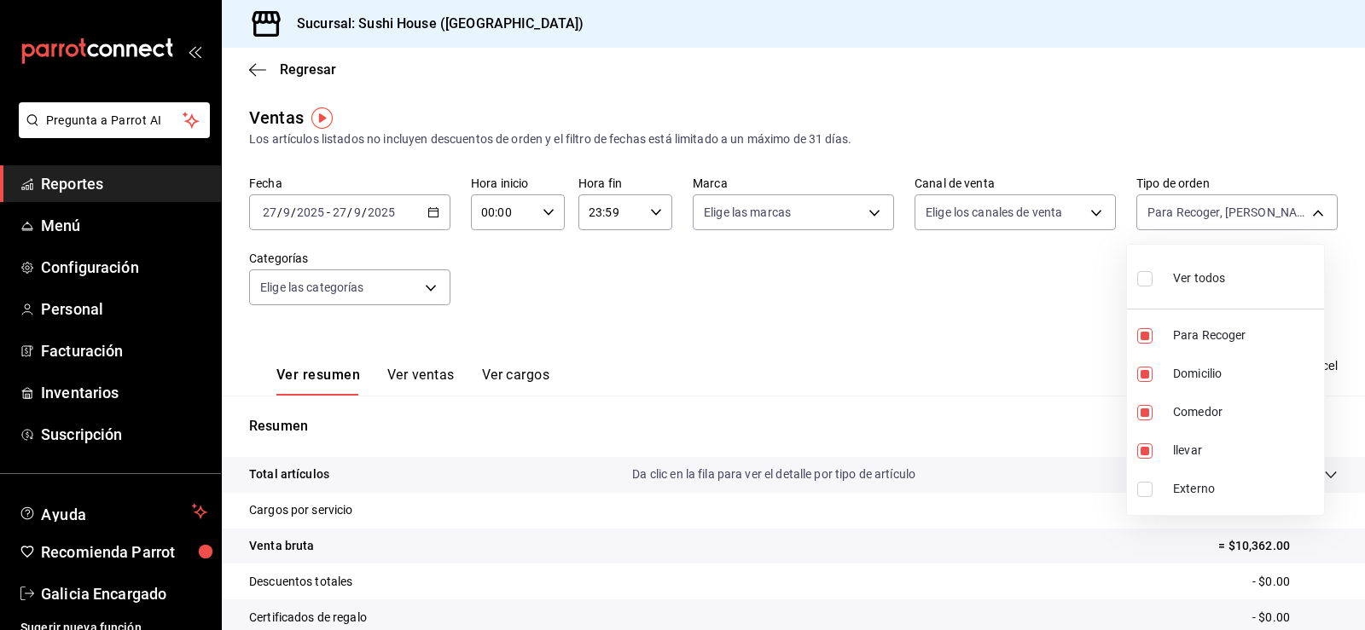
click at [976, 404] on div at bounding box center [682, 315] width 1365 height 630
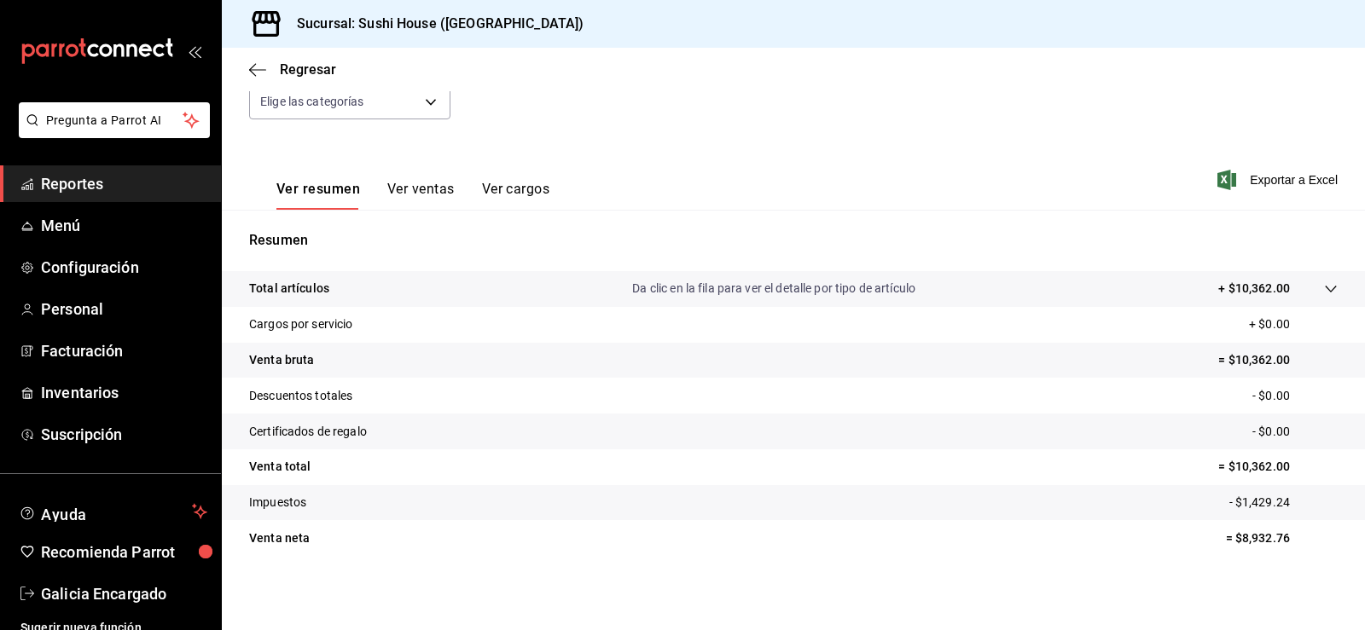
scroll to position [187, 0]
click at [166, 175] on span "Reportes" at bounding box center [124, 183] width 166 height 23
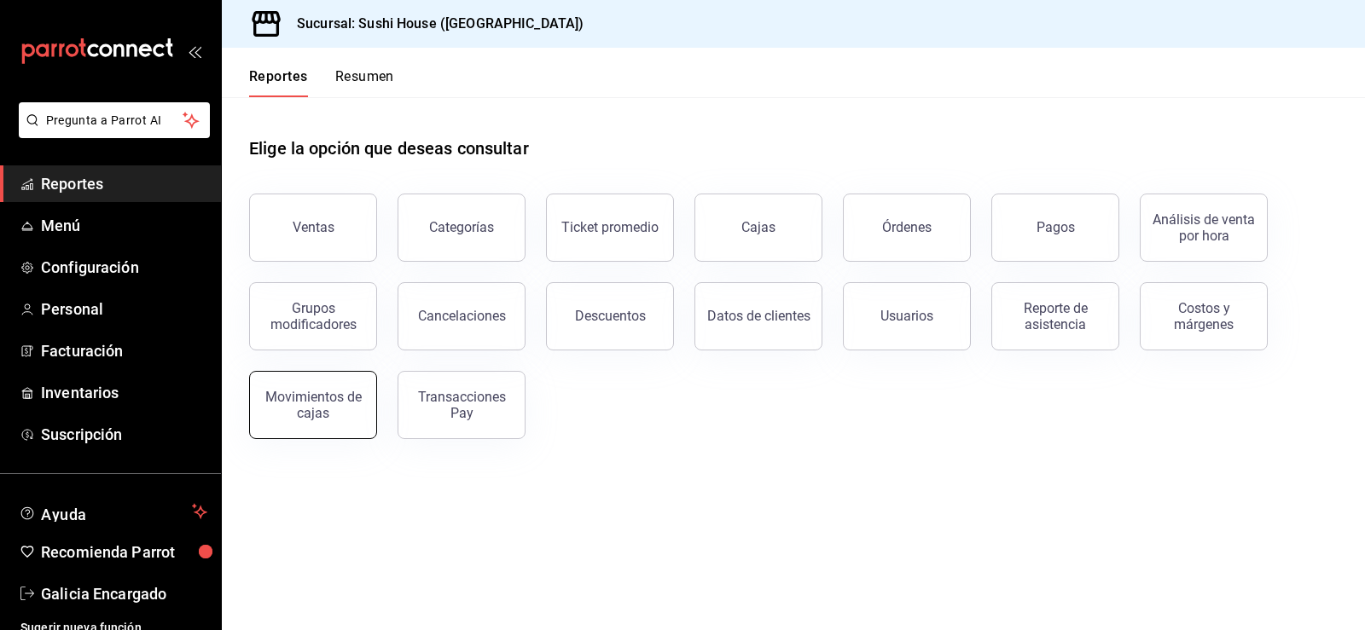
click at [312, 399] on div "Movimientos de cajas" at bounding box center [313, 405] width 106 height 32
